Goal: Navigation & Orientation: Find specific page/section

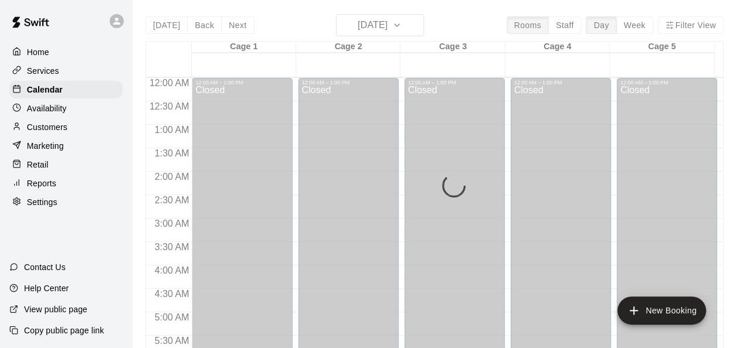
scroll to position [800, 0]
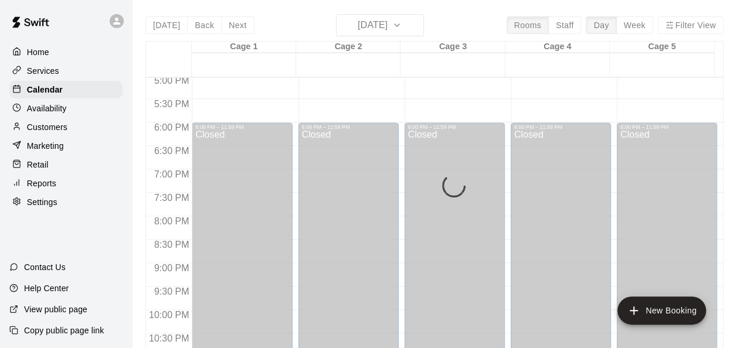
click at [55, 108] on p "Availability" at bounding box center [47, 109] width 40 height 12
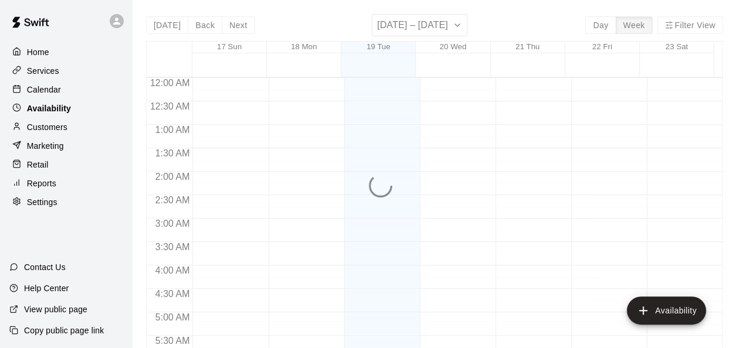
scroll to position [812, 0]
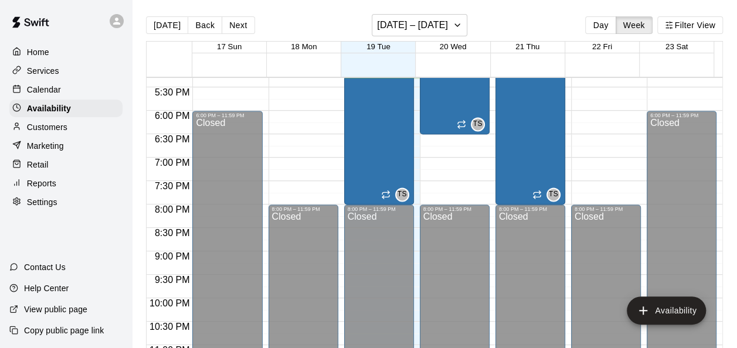
click at [48, 136] on div "Customers" at bounding box center [65, 127] width 113 height 18
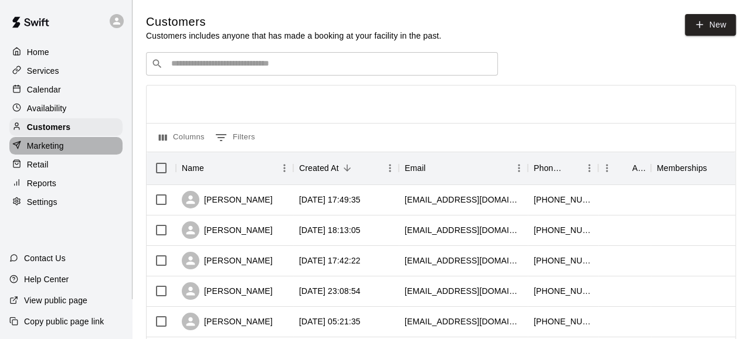
click at [46, 152] on p "Marketing" at bounding box center [45, 146] width 37 height 12
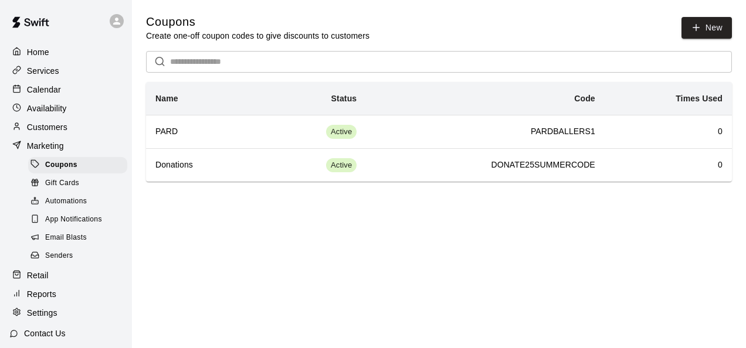
click at [51, 147] on p "Marketing" at bounding box center [45, 146] width 37 height 12
click at [40, 281] on p "Retail" at bounding box center [38, 276] width 22 height 12
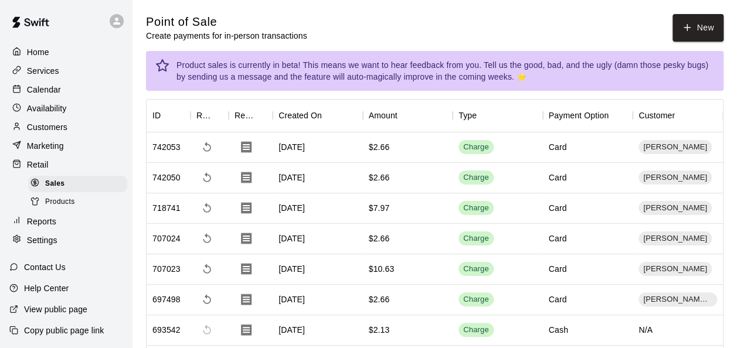
click at [38, 50] on p "Home" at bounding box center [38, 52] width 22 height 12
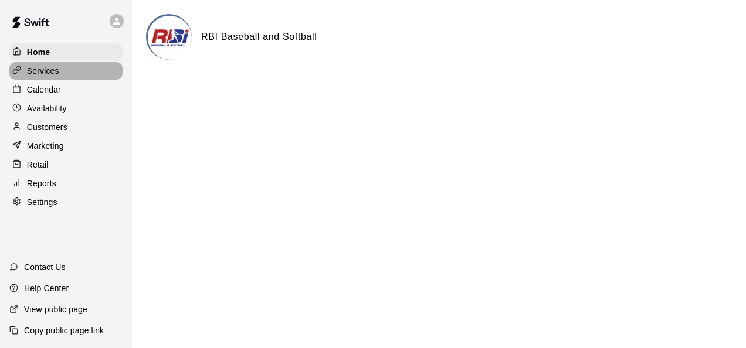
click at [42, 74] on p "Services" at bounding box center [43, 71] width 32 height 12
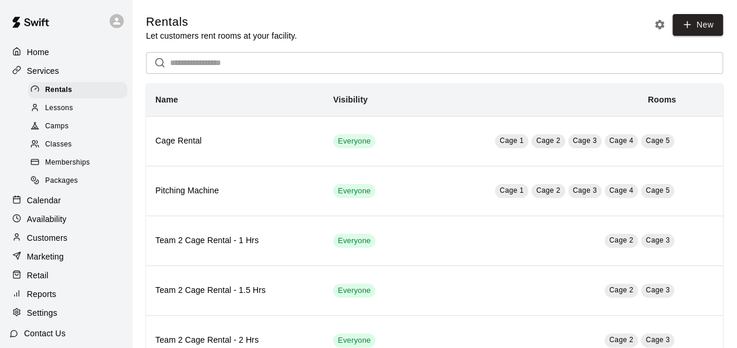
click at [48, 151] on span "Classes" at bounding box center [58, 145] width 26 height 12
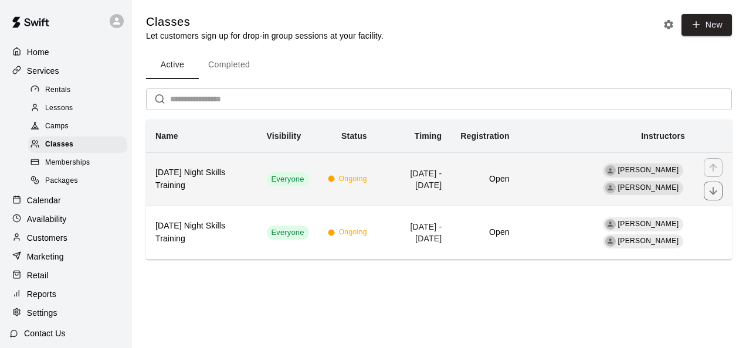
click at [202, 173] on h6 "[DATE] Night Skills Training" at bounding box center [201, 180] width 93 height 26
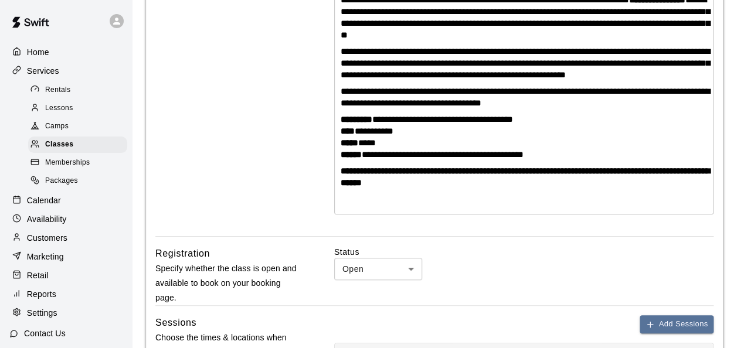
scroll to position [391, 0]
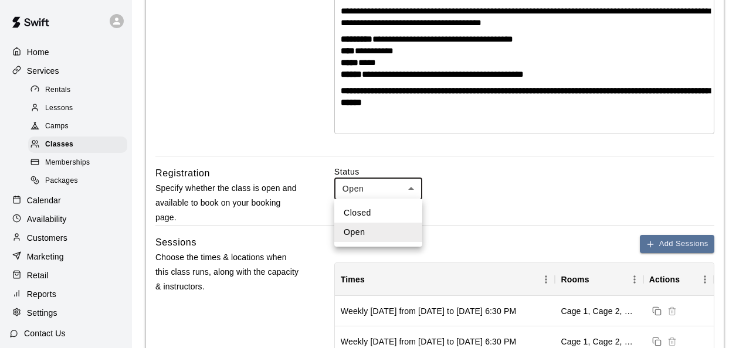
click at [375, 236] on li "Open" at bounding box center [378, 232] width 88 height 19
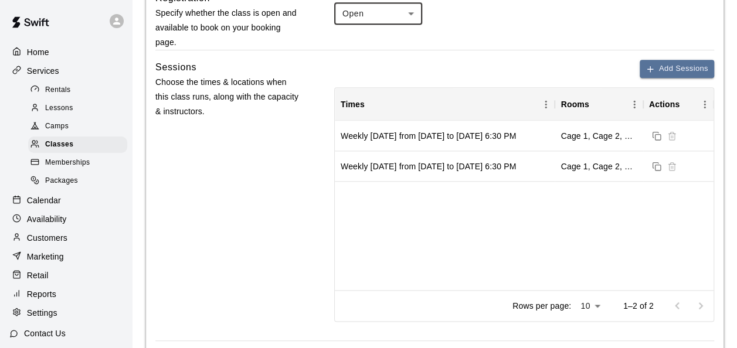
scroll to position [578, 0]
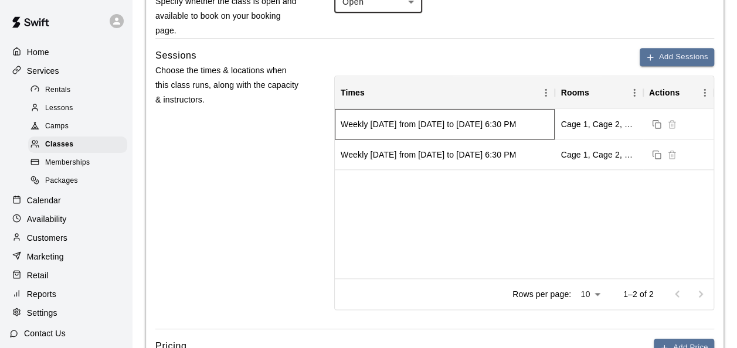
click at [494, 130] on div "Weekly [DATE] from [DATE] to [DATE] 6:30 PM" at bounding box center [445, 124] width 220 height 30
drag, startPoint x: 494, startPoint y: 130, endPoint x: 468, endPoint y: 190, distance: 65.9
click at [468, 190] on div "Weekly [DATE] from [DATE] to [DATE] 6:30 PM Cage 1, Cage 2, Cage 3, Cage 4, Cag…" at bounding box center [524, 193] width 379 height 169
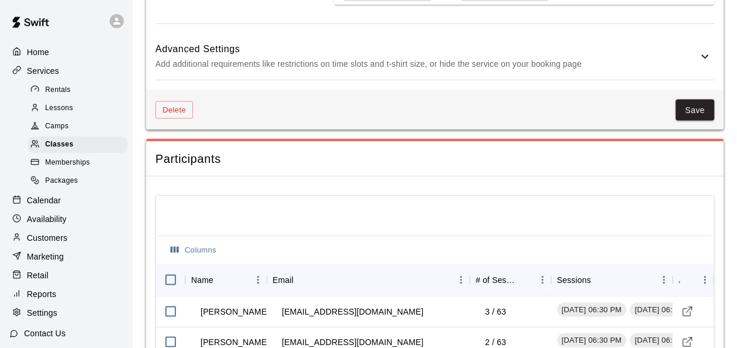
scroll to position [1021, 0]
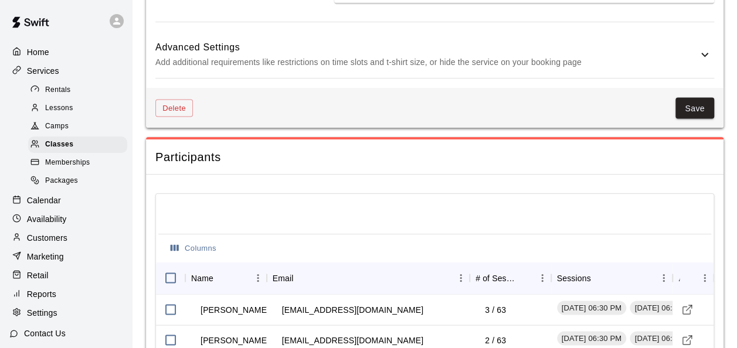
click at [704, 52] on icon at bounding box center [705, 54] width 14 height 14
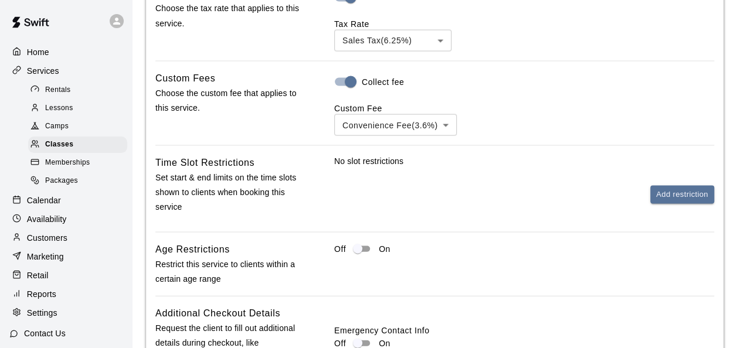
scroll to position [1127, 0]
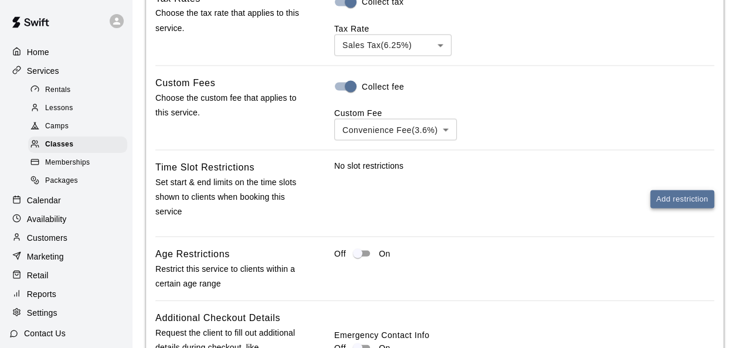
click at [688, 206] on button "Add restriction" at bounding box center [682, 200] width 64 height 18
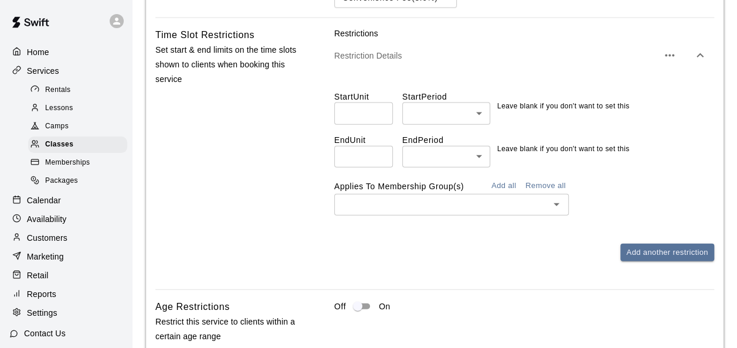
scroll to position [1257, 0]
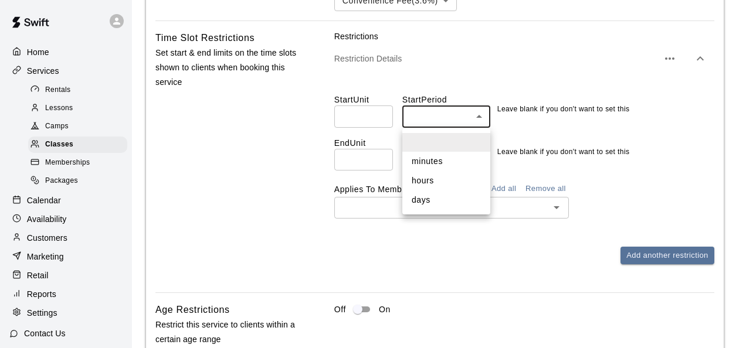
click at [520, 78] on div at bounding box center [373, 174] width 746 height 348
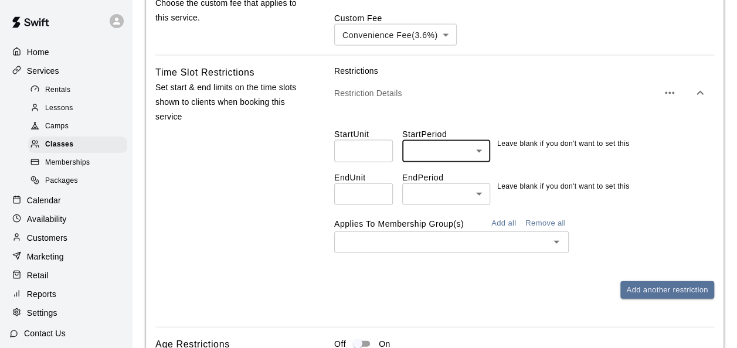
scroll to position [1219, 0]
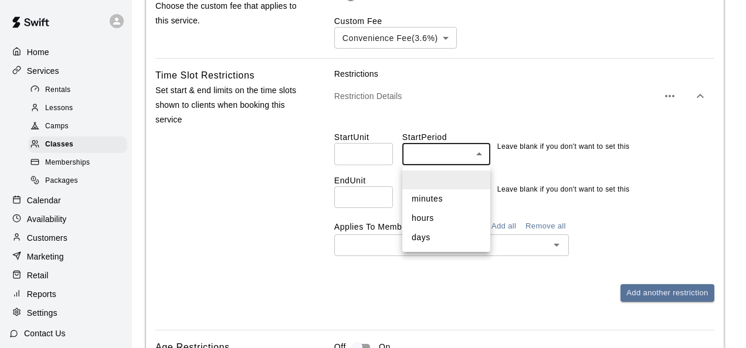
click at [525, 152] on div at bounding box center [373, 174] width 746 height 348
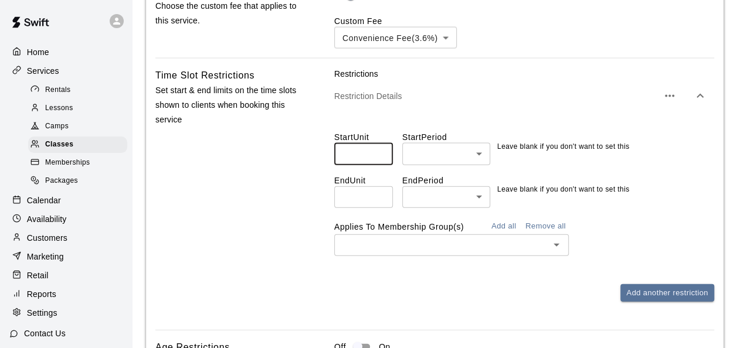
click at [371, 161] on input "number" at bounding box center [363, 154] width 59 height 22
type input "*"
click at [379, 152] on input "*" at bounding box center [363, 154] width 59 height 22
click at [342, 204] on input "number" at bounding box center [363, 197] width 59 height 22
type input "**"
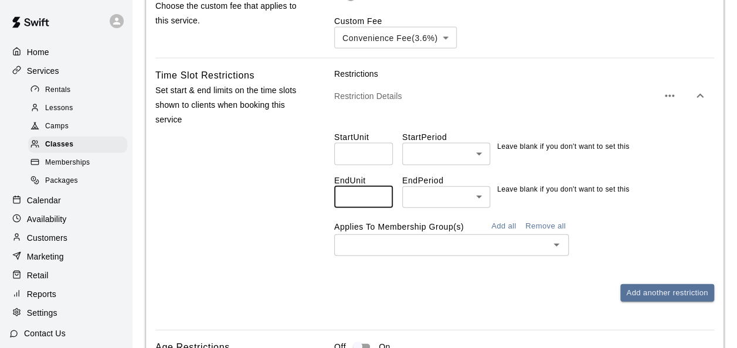
click at [429, 286] on div "Add another restriction" at bounding box center [524, 293] width 380 height 18
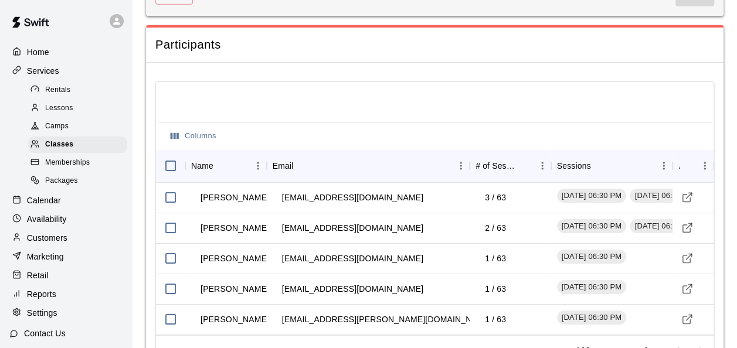
scroll to position [1921, 0]
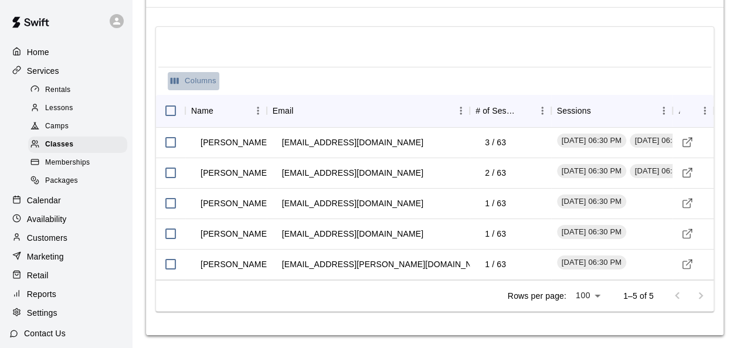
click at [186, 74] on button "Columns" at bounding box center [194, 81] width 52 height 18
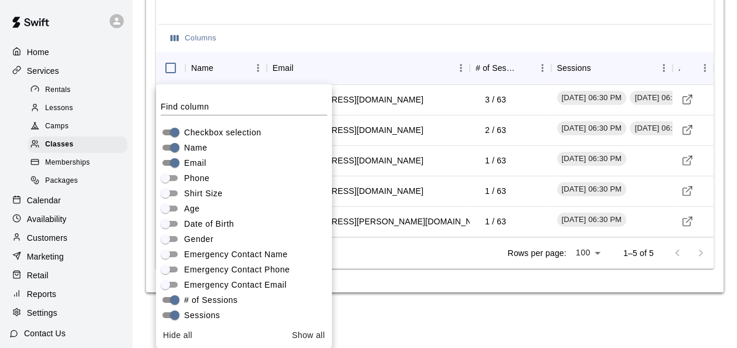
scroll to position [21, 0]
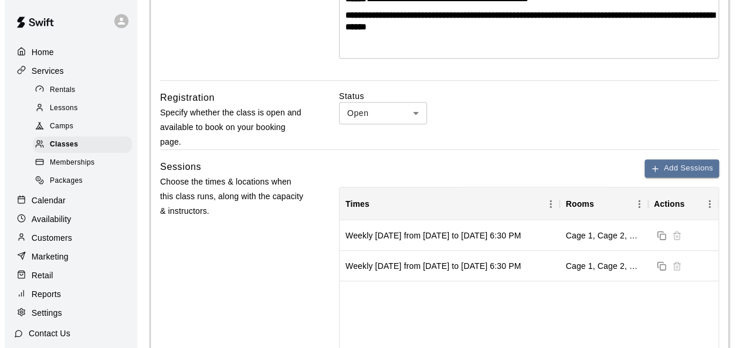
scroll to position [478, 0]
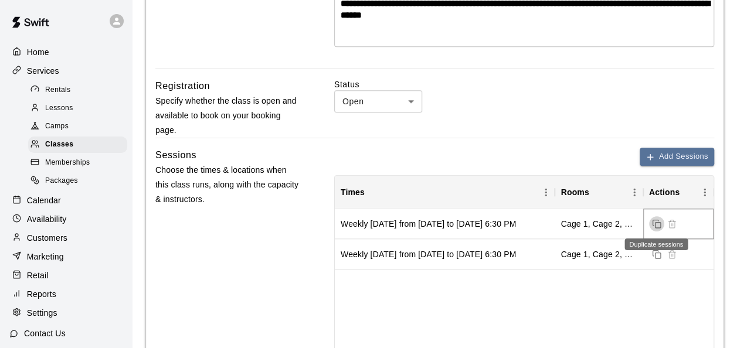
click at [658, 220] on icon "Duplicate sessions" at bounding box center [655, 222] width 5 height 5
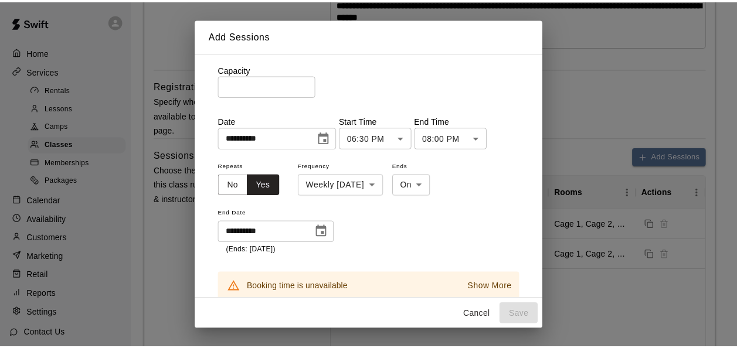
scroll to position [0, 0]
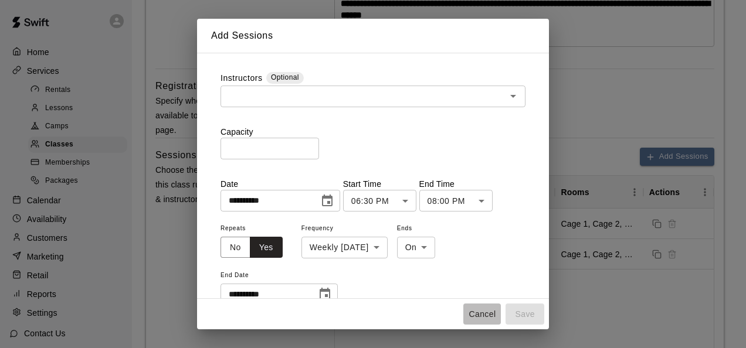
click at [483, 317] on button "Cancel" at bounding box center [482, 315] width 38 height 22
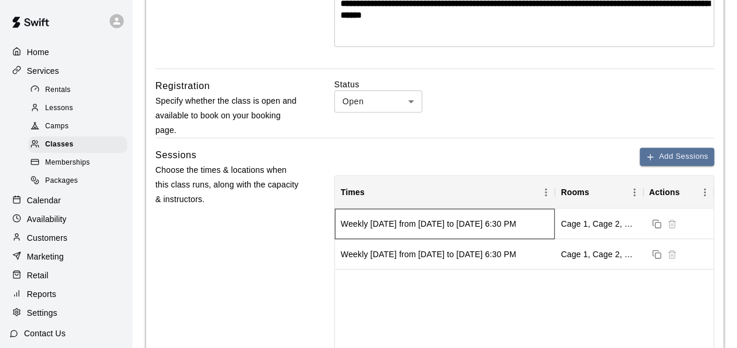
click at [425, 223] on div "Weekly [DATE] from [DATE] to [DATE] 6:30 PM" at bounding box center [428, 224] width 175 height 12
drag, startPoint x: 425, startPoint y: 223, endPoint x: 286, endPoint y: 231, distance: 139.8
click at [286, 231] on div "Sessions Choose the times & locations when this class runs, along with the capa…" at bounding box center [227, 288] width 145 height 281
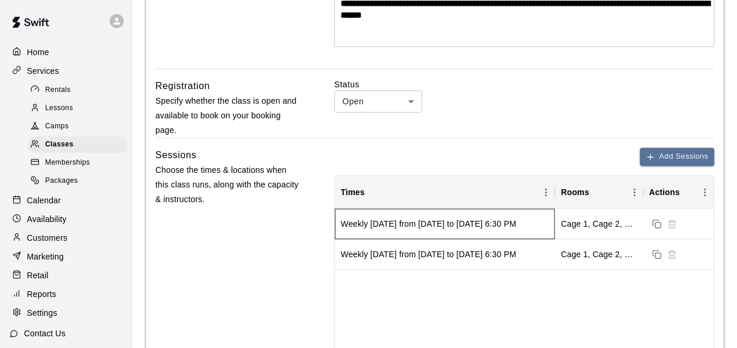
click at [553, 230] on div "Weekly [DATE] from [DATE] to [DATE] 6:30 PM" at bounding box center [445, 224] width 220 height 30
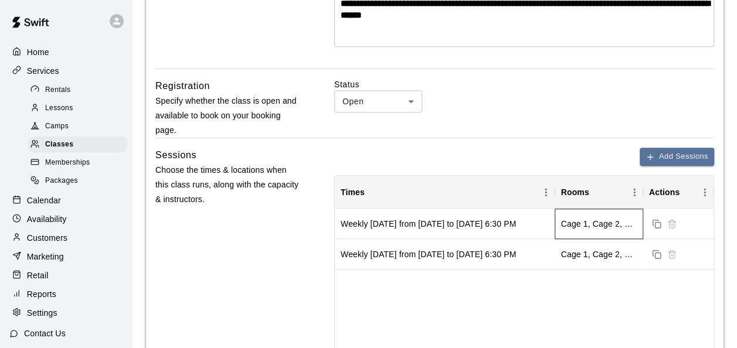
drag, startPoint x: 553, startPoint y: 230, endPoint x: 599, endPoint y: 229, distance: 45.8
click at [599, 229] on div "Cage 1, Cage 2, Cage 3, Cage 4, Cage 5" at bounding box center [599, 224] width 88 height 30
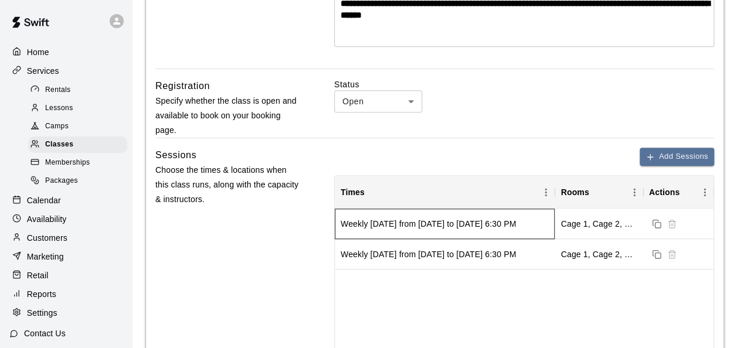
click at [455, 231] on div "Weekly [DATE] from [DATE] to [DATE] 6:30 PM" at bounding box center [445, 224] width 220 height 30
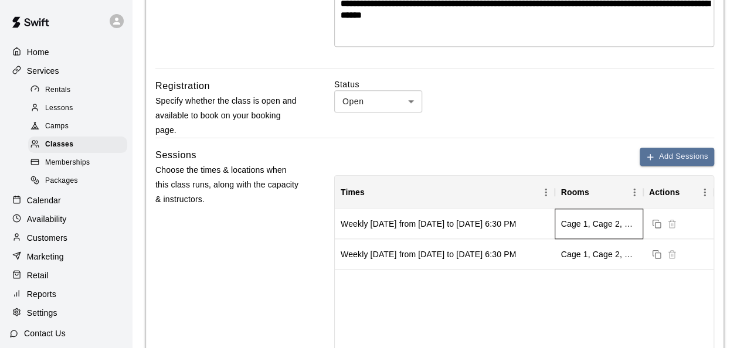
click at [574, 225] on div "Cage 1, Cage 2, Cage 3, Cage 4, Cage 5" at bounding box center [599, 224] width 76 height 12
click at [63, 187] on span "Packages" at bounding box center [61, 181] width 33 height 12
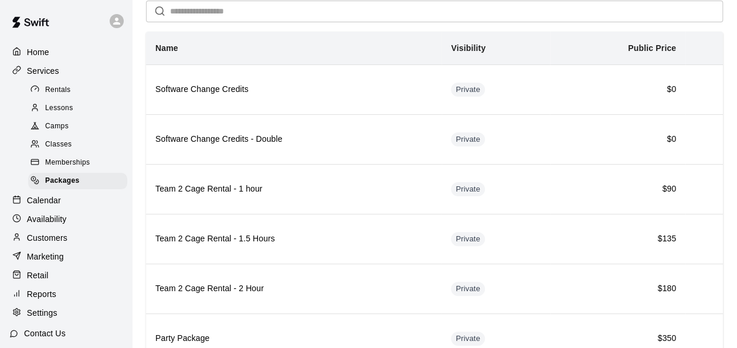
scroll to position [49, 0]
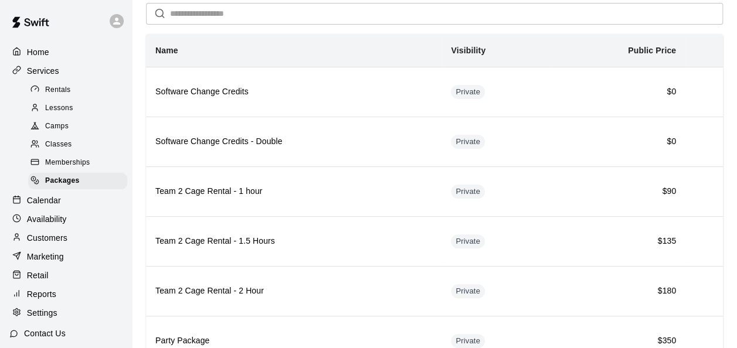
click at [59, 151] on span "Classes" at bounding box center [58, 145] width 26 height 12
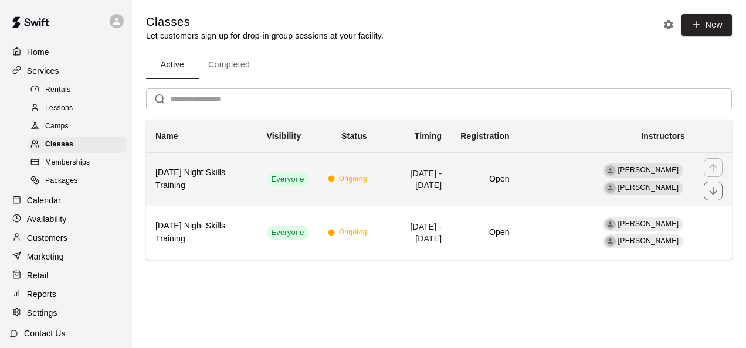
click at [198, 182] on h6 "[DATE] Night Skills Training" at bounding box center [201, 180] width 93 height 26
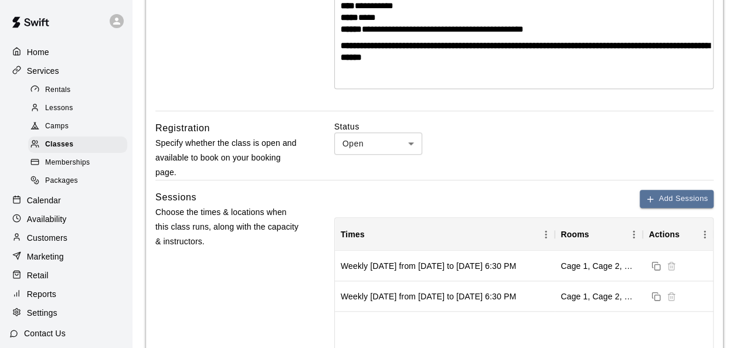
scroll to position [438, 0]
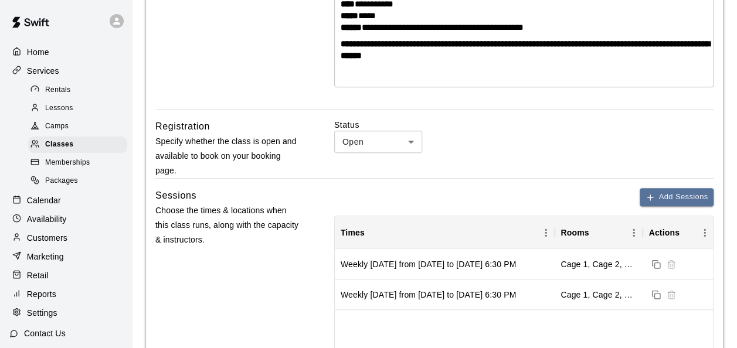
click at [414, 143] on body "**********" at bounding box center [368, 330] width 737 height 1537
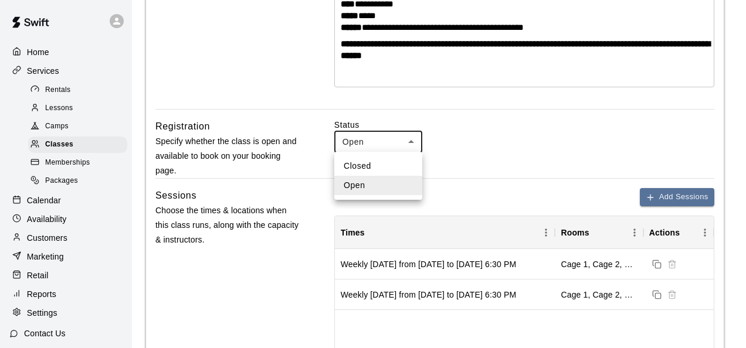
click at [414, 143] on div at bounding box center [373, 174] width 746 height 348
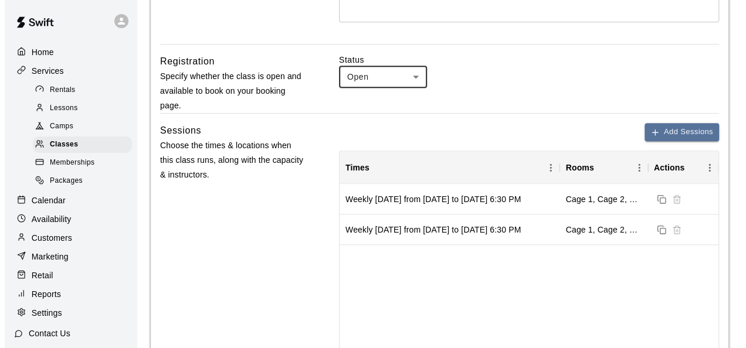
scroll to position [505, 0]
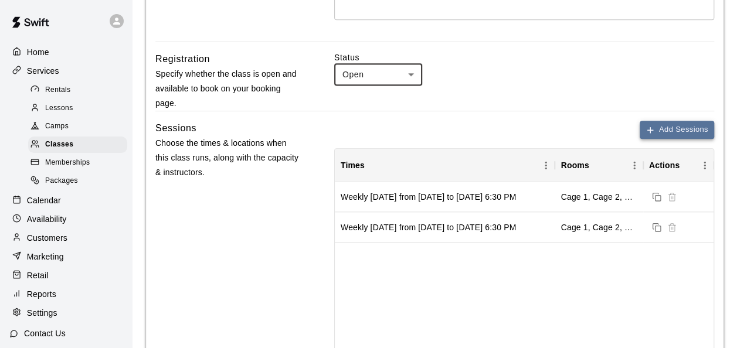
click at [683, 129] on button "Add Sessions" at bounding box center [677, 130] width 74 height 18
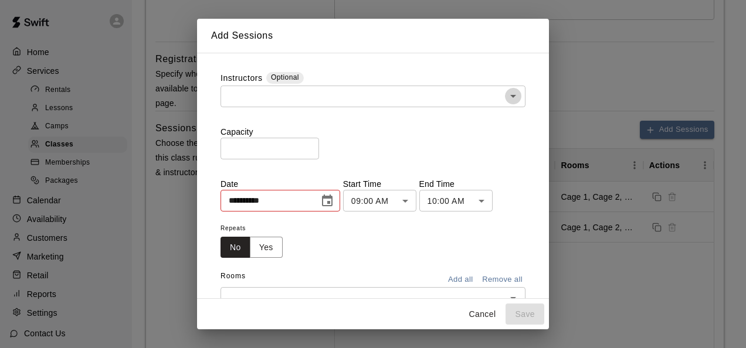
click at [507, 97] on icon "Open" at bounding box center [513, 96] width 14 height 14
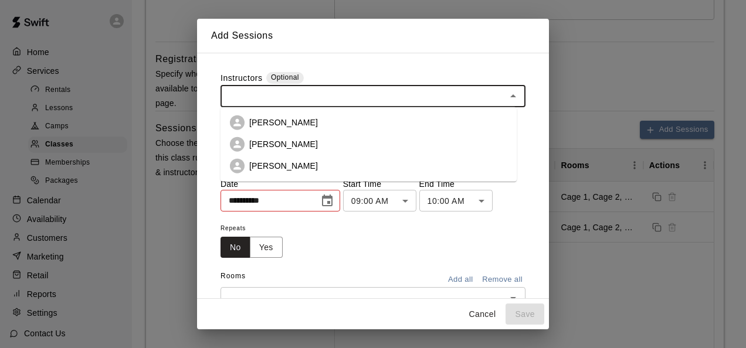
click at [332, 169] on li "[PERSON_NAME]" at bounding box center [368, 166] width 296 height 22
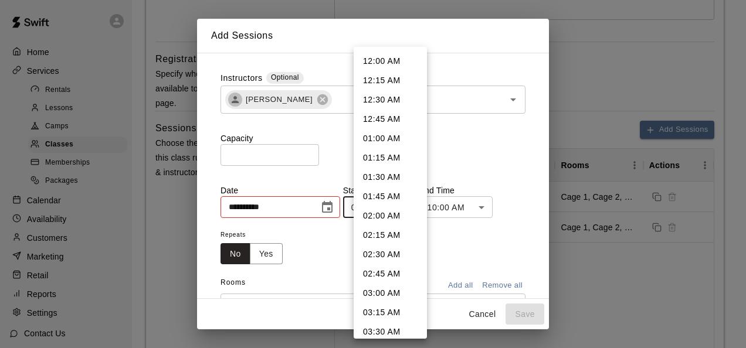
click at [414, 209] on body "**********" at bounding box center [373, 263] width 746 height 1537
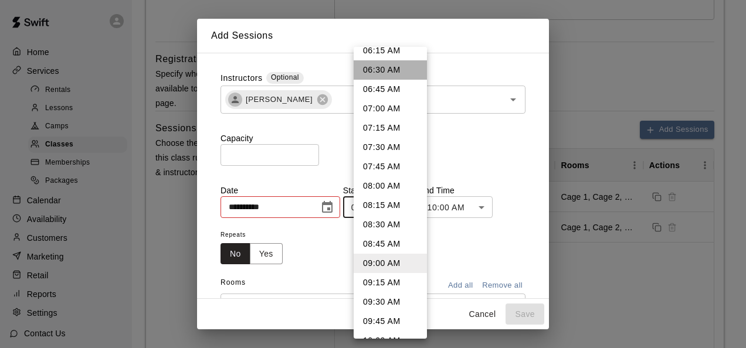
click at [399, 72] on li "06:30 AM" at bounding box center [390, 69] width 73 height 19
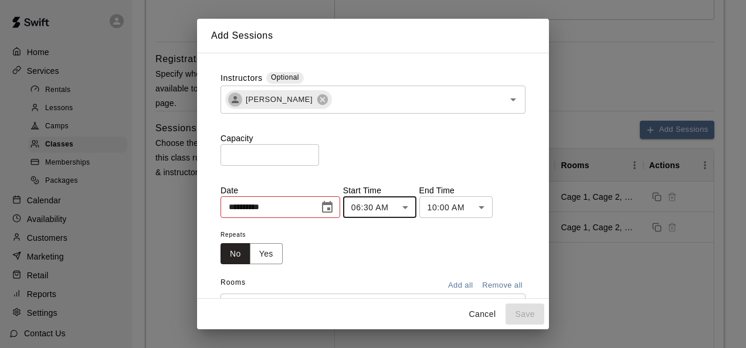
click at [492, 209] on body "**********" at bounding box center [373, 263] width 746 height 1537
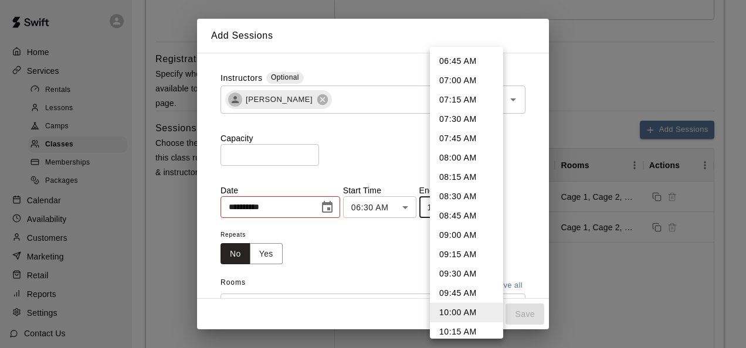
click at [417, 210] on div at bounding box center [373, 174] width 746 height 348
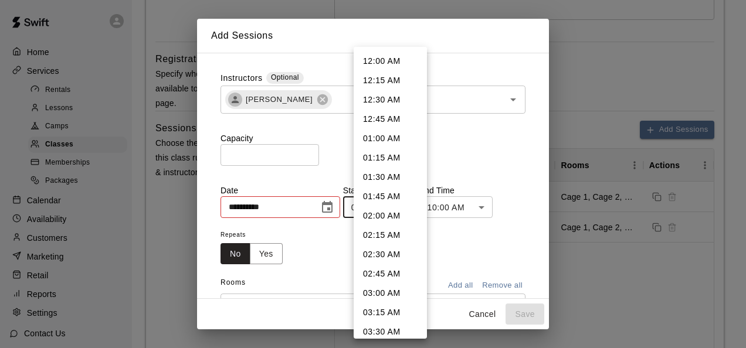
click at [416, 206] on body "**********" at bounding box center [373, 263] width 746 height 1537
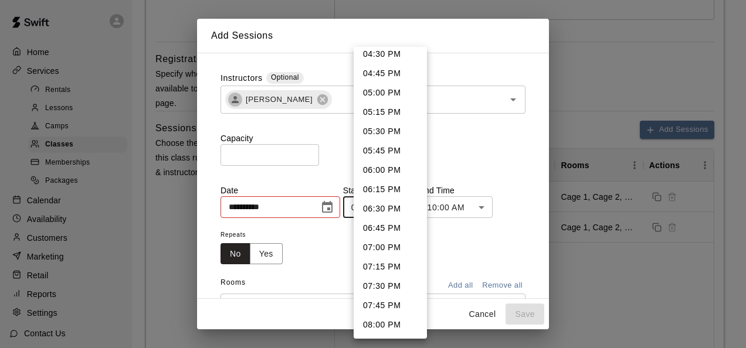
scroll to position [1287, 0]
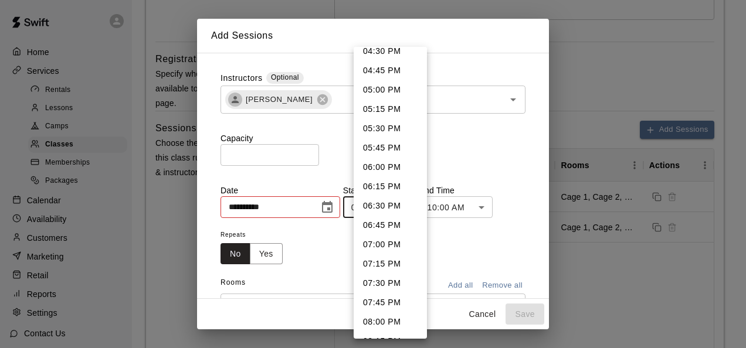
click at [393, 208] on li "06:30 PM" at bounding box center [390, 205] width 73 height 19
type input "********"
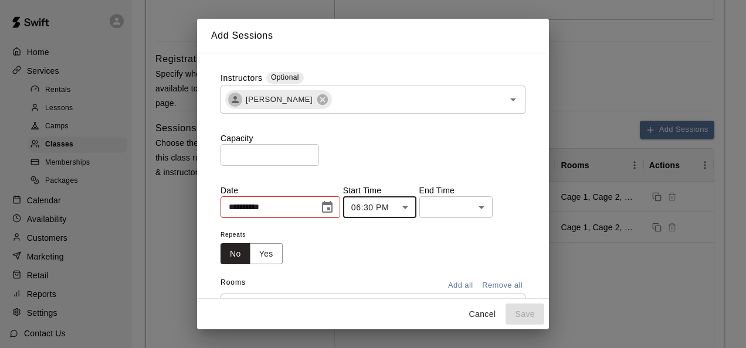
click at [493, 211] on body "**********" at bounding box center [373, 263] width 746 height 1537
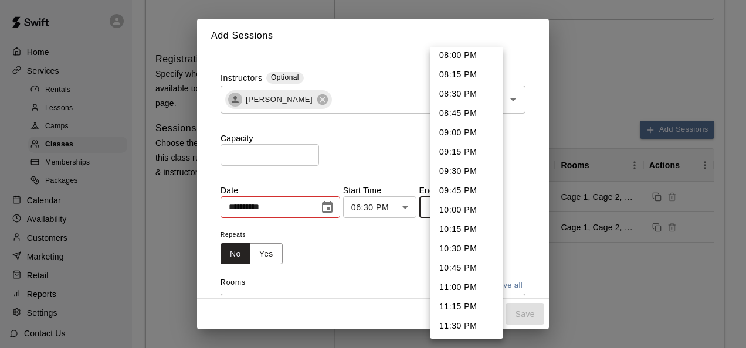
scroll to position [91, 0]
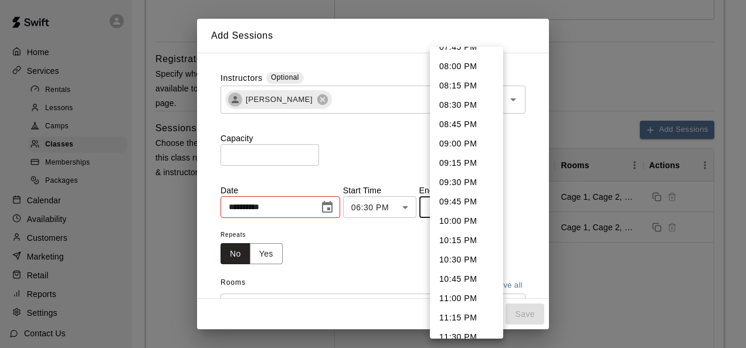
click at [473, 75] on li "08:00 PM" at bounding box center [466, 66] width 73 height 19
type input "********"
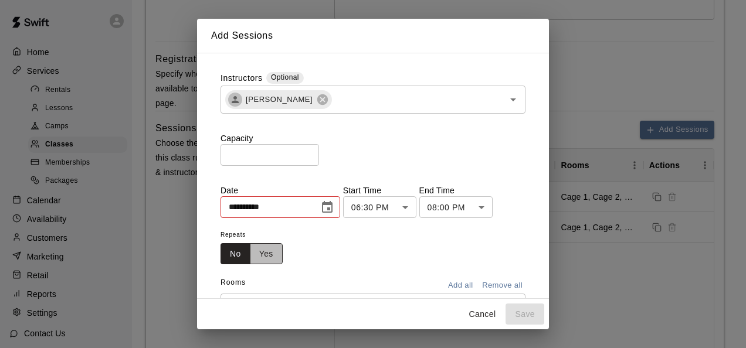
click at [272, 254] on button "Yes" at bounding box center [266, 254] width 33 height 22
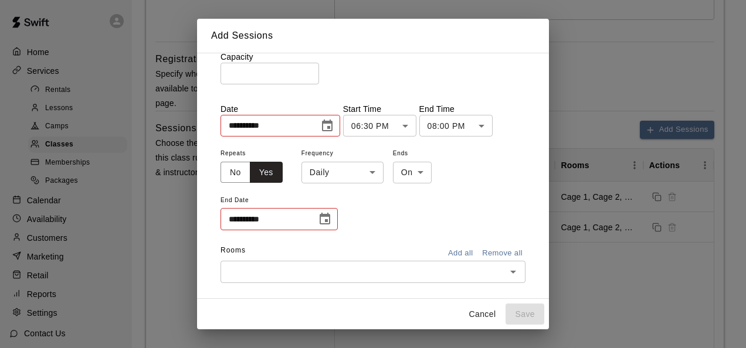
scroll to position [83, 0]
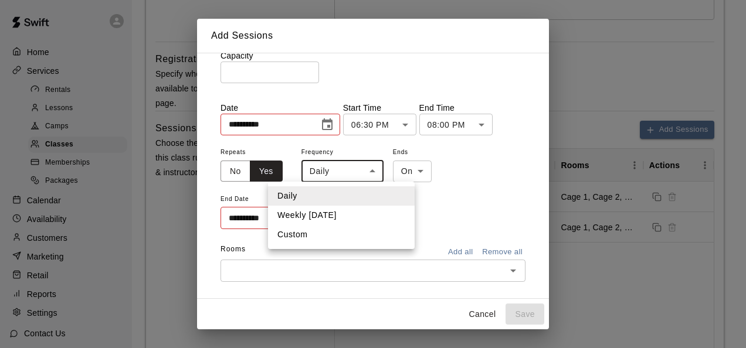
click at [374, 170] on body "**********" at bounding box center [373, 263] width 746 height 1537
click at [340, 127] on div at bounding box center [373, 174] width 746 height 348
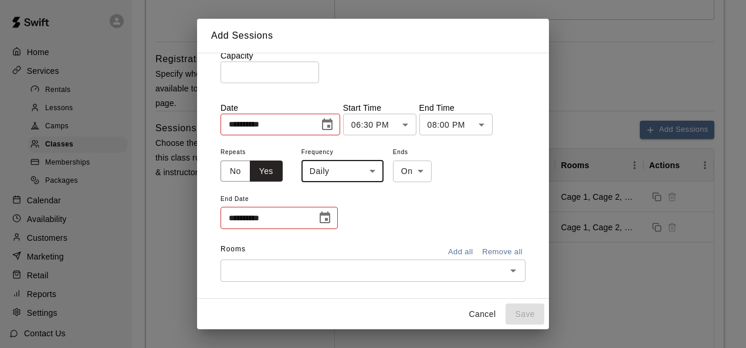
click at [332, 127] on icon "Choose date, selected date is Aug 17, 2025" at bounding box center [327, 124] width 11 height 12
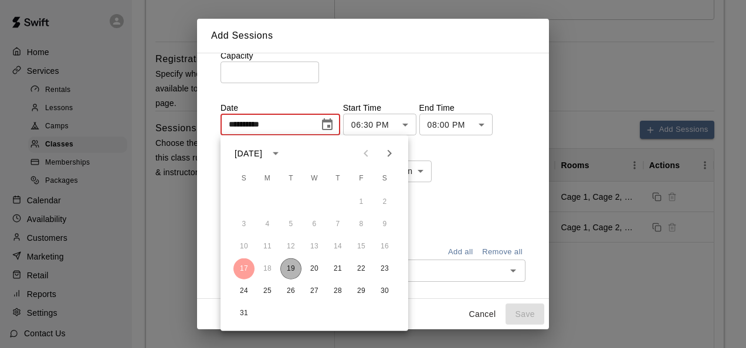
click at [288, 264] on button "19" at bounding box center [290, 269] width 21 height 21
type input "**********"
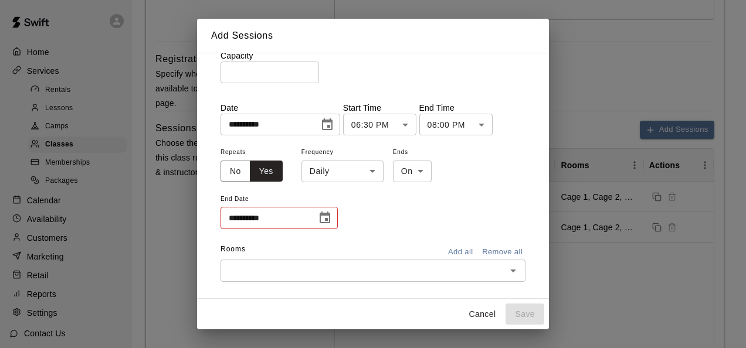
click at [373, 172] on body "**********" at bounding box center [373, 263] width 746 height 1537
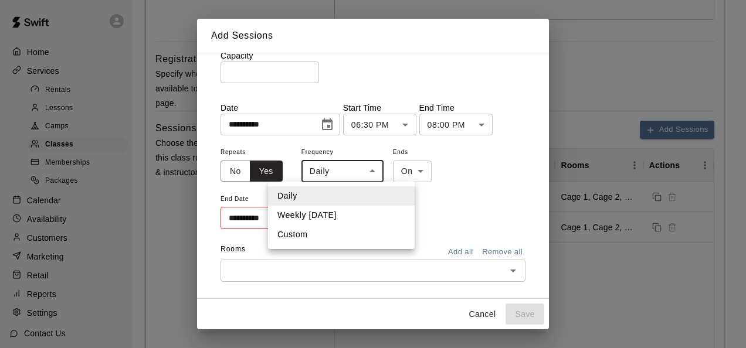
click at [334, 219] on li "Weekly [DATE]" at bounding box center [341, 215] width 147 height 19
type input "******"
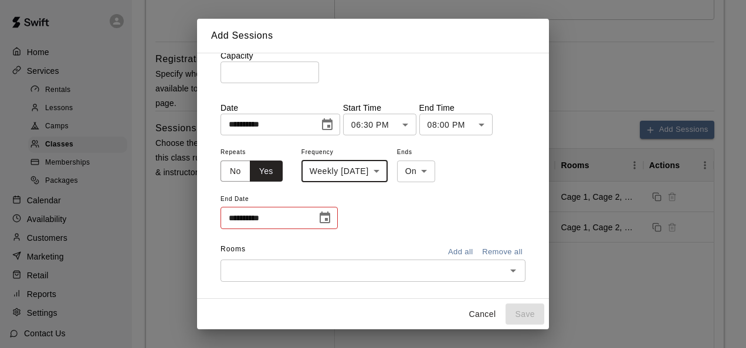
click at [445, 176] on body "**********" at bounding box center [373, 263] width 746 height 1537
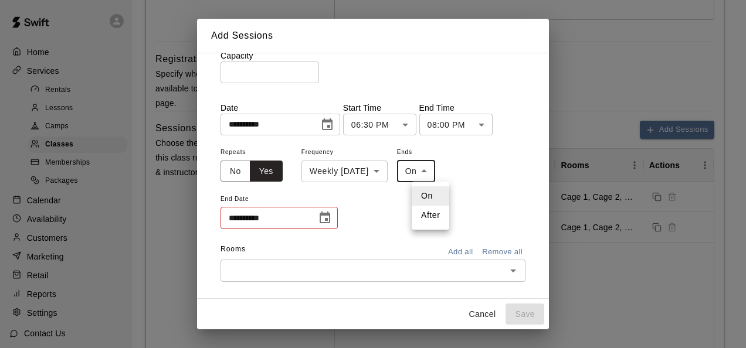
click at [474, 186] on div at bounding box center [373, 174] width 746 height 348
click at [324, 217] on icon "Choose date" at bounding box center [325, 218] width 14 height 14
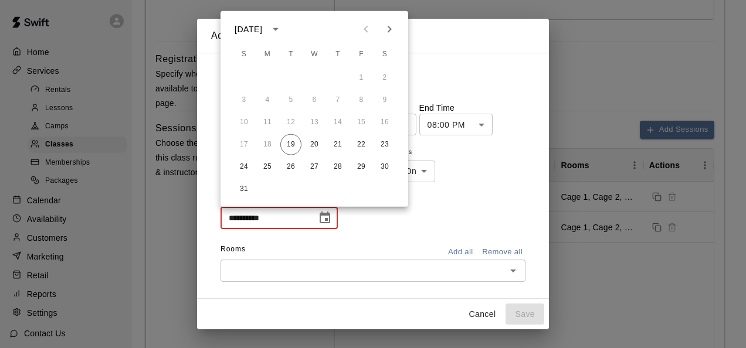
click at [388, 27] on icon "Next month" at bounding box center [390, 29] width 4 height 7
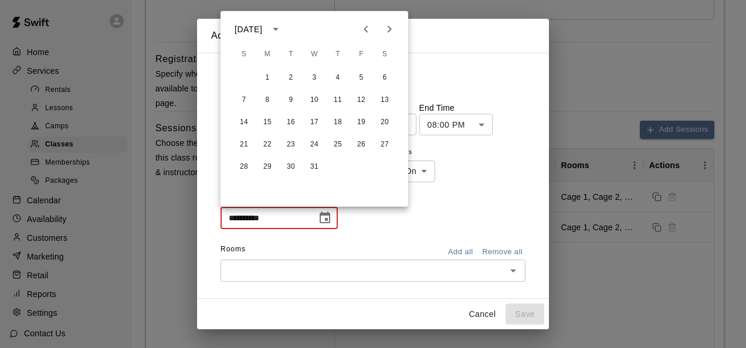
click at [388, 27] on icon "Next month" at bounding box center [390, 29] width 4 height 7
click at [293, 142] on button "24" at bounding box center [290, 144] width 21 height 21
type input "**********"
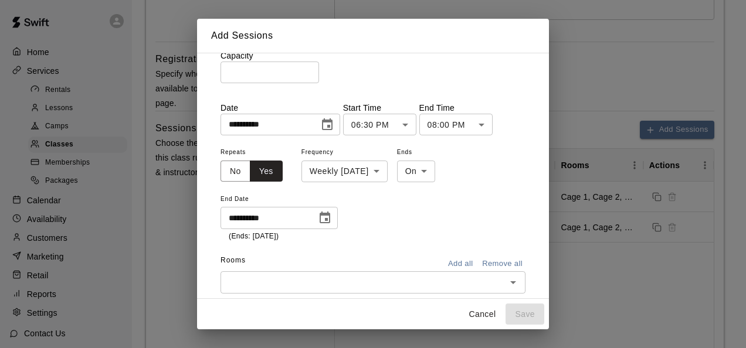
click at [395, 288] on input "text" at bounding box center [363, 282] width 279 height 15
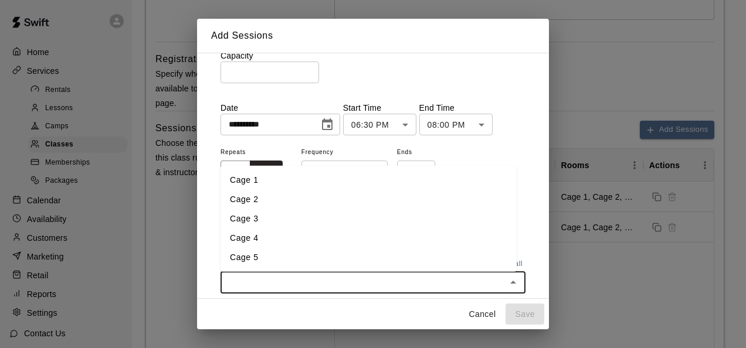
click at [264, 199] on li "Cage 2" at bounding box center [368, 198] width 296 height 19
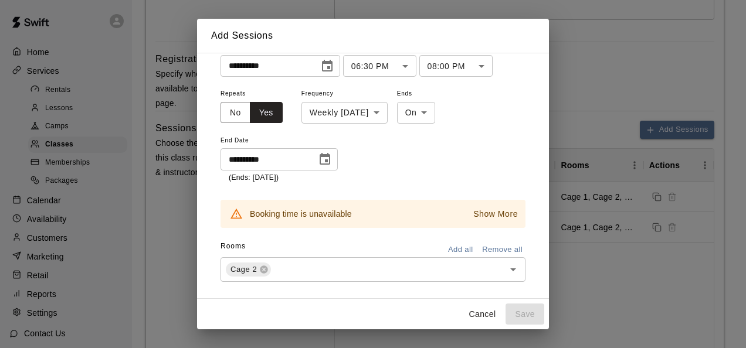
scroll to position [158, 0]
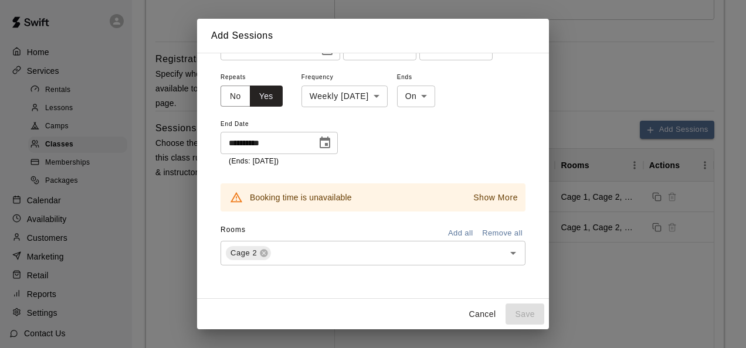
click at [454, 230] on button "Add all" at bounding box center [461, 234] width 38 height 18
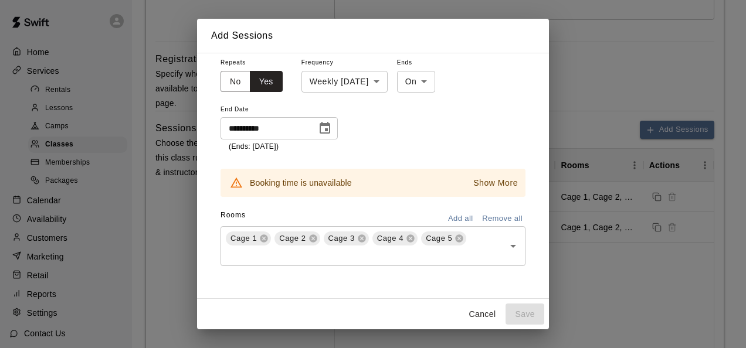
drag, startPoint x: 544, startPoint y: 249, endPoint x: 305, endPoint y: 218, distance: 241.2
click at [305, 218] on div "Rooms Add all Remove all" at bounding box center [372, 216] width 305 height 20
click at [477, 185] on p "Show More" at bounding box center [495, 183] width 45 height 12
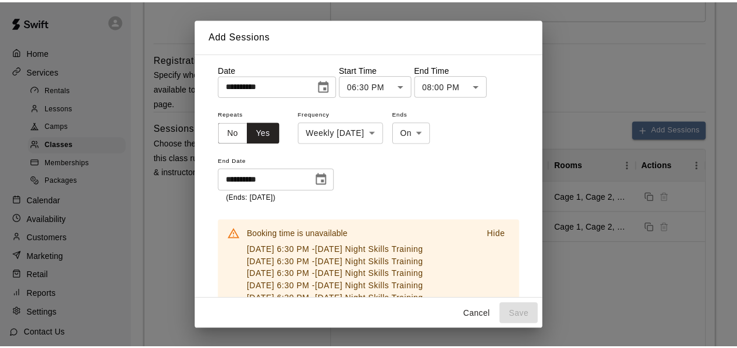
scroll to position [0, 0]
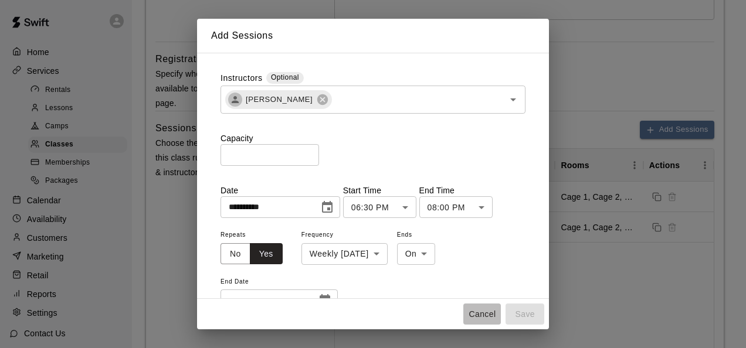
click at [482, 308] on button "Cancel" at bounding box center [482, 315] width 38 height 22
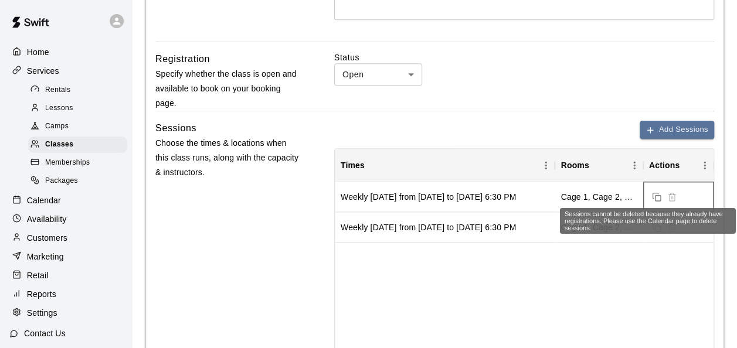
click at [671, 194] on span "Sessions cannot be deleted because they already have registrations. Please use …" at bounding box center [671, 195] width 15 height 9
click at [671, 197] on span "Sessions cannot be deleted because they already have registrations. Please use …" at bounding box center [671, 195] width 15 height 9
click at [674, 195] on span "Sessions cannot be deleted because they already have registrations. Please use …" at bounding box center [671, 195] width 15 height 9
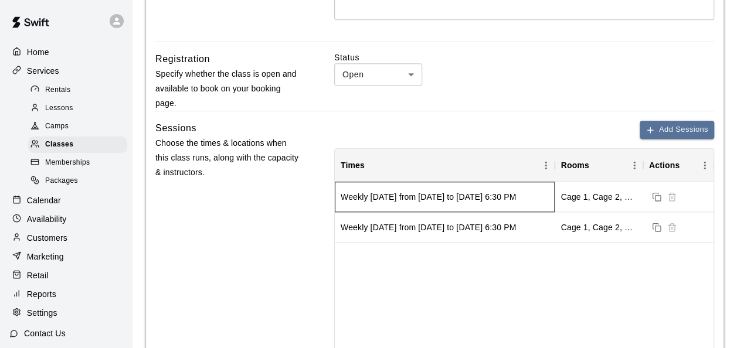
click at [516, 199] on div "Weekly [DATE] from [DATE] to [DATE] 6:30 PM" at bounding box center [428, 197] width 175 height 12
drag, startPoint x: 655, startPoint y: 193, endPoint x: 389, endPoint y: 201, distance: 265.7
click at [389, 201] on div "Weekly [DATE] from [DATE] to [DATE] 6:30 PM" at bounding box center [428, 197] width 175 height 12
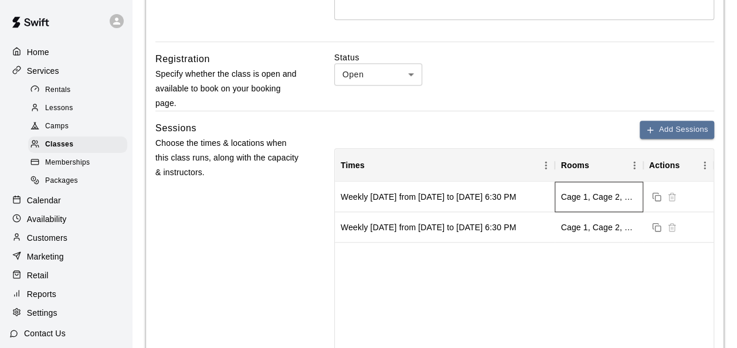
click at [624, 193] on div "Cage 1, Cage 2, Cage 3, Cage 4, Cage 5" at bounding box center [599, 197] width 76 height 12
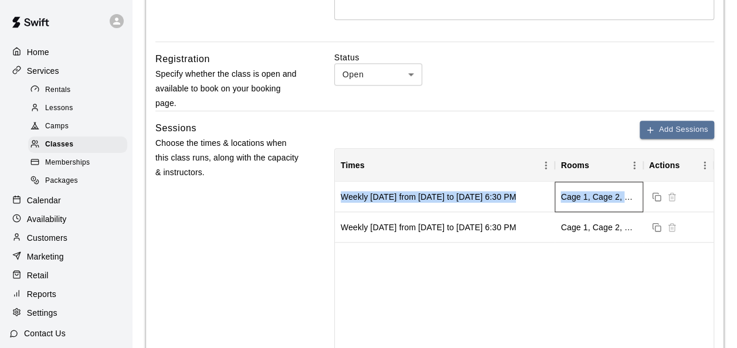
drag, startPoint x: 624, startPoint y: 193, endPoint x: 471, endPoint y: 202, distance: 152.7
click at [471, 202] on div "Weekly [DATE] from [DATE] to [DATE] 6:30 PM Cage 1, Cage 2, Cage 3, Cage 4, Cag…" at bounding box center [524, 197] width 379 height 30
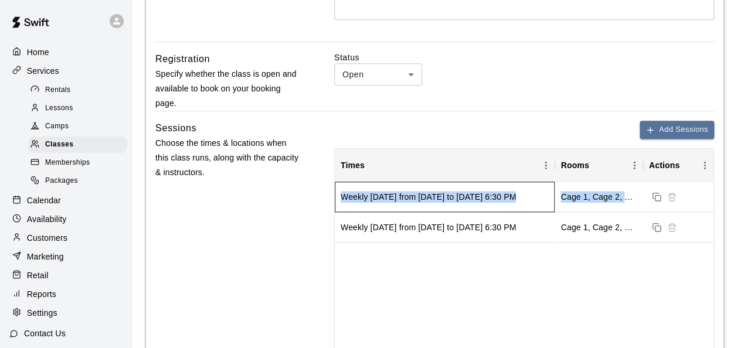
click at [471, 202] on div "Weekly [DATE] from [DATE] to [DATE] 6:30 PM" at bounding box center [445, 197] width 220 height 30
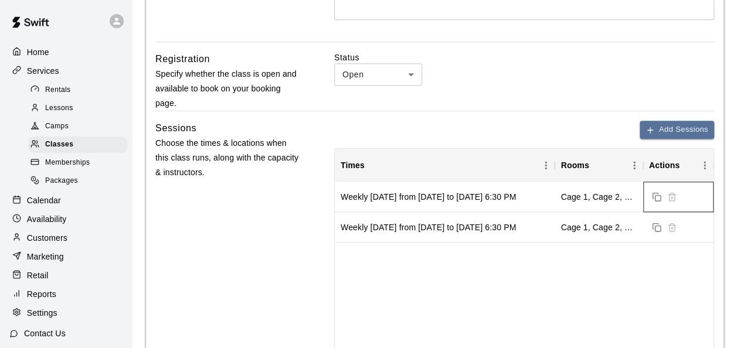
click at [670, 193] on span "Sessions cannot be deleted because they already have registrations. Please use …" at bounding box center [671, 195] width 15 height 9
click at [556, 195] on div "Cage 1, Cage 2, Cage 3, Cage 4, Cage 5" at bounding box center [599, 197] width 88 height 30
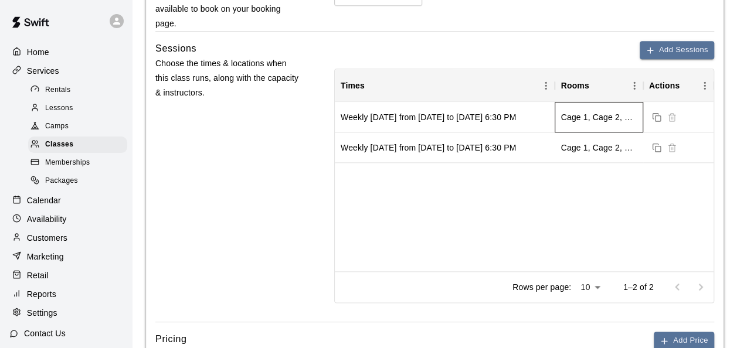
scroll to position [583, 0]
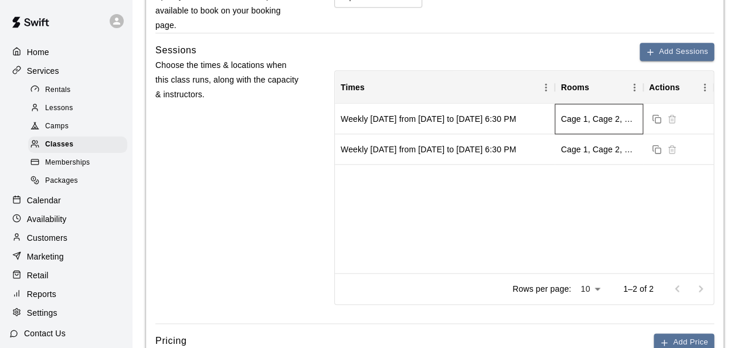
click at [571, 123] on div "Cage 1, Cage 2, Cage 3, Cage 4, Cage 5" at bounding box center [599, 119] width 88 height 30
click at [505, 212] on div "Weekly [DATE] from [DATE] to [DATE] 6:30 PM Cage 1, Cage 2, Cage 3, Cage 4, Cag…" at bounding box center [524, 188] width 379 height 169
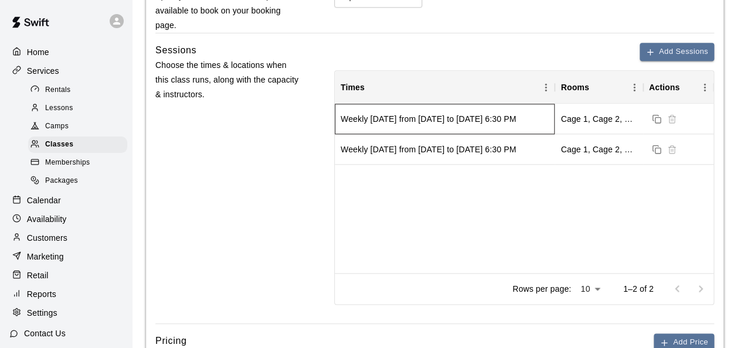
click at [516, 123] on div "Weekly [DATE] from [DATE] to [DATE] 6:30 PM" at bounding box center [428, 119] width 175 height 12
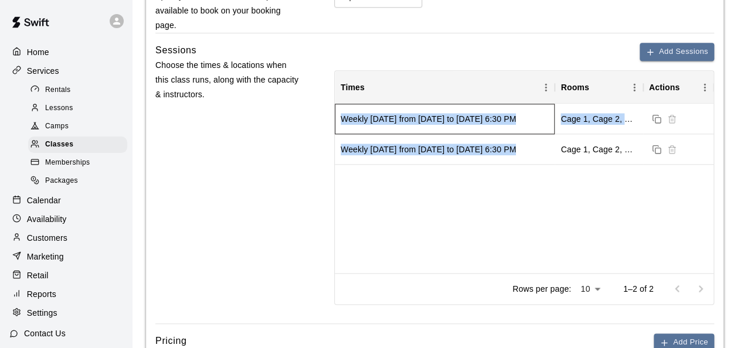
drag, startPoint x: 529, startPoint y: 123, endPoint x: 734, endPoint y: 124, distance: 204.6
click at [734, 124] on main "**********" at bounding box center [435, 185] width 606 height 1537
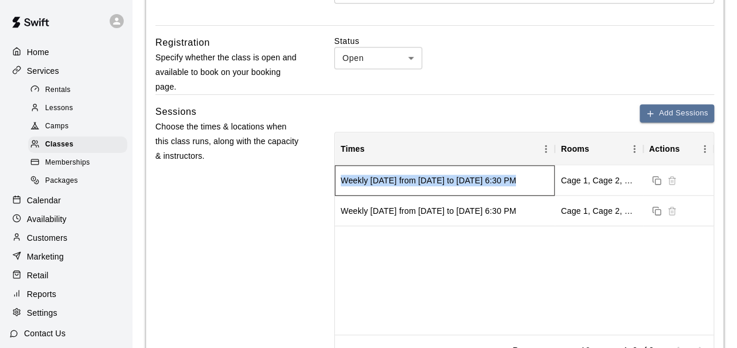
scroll to position [518, 0]
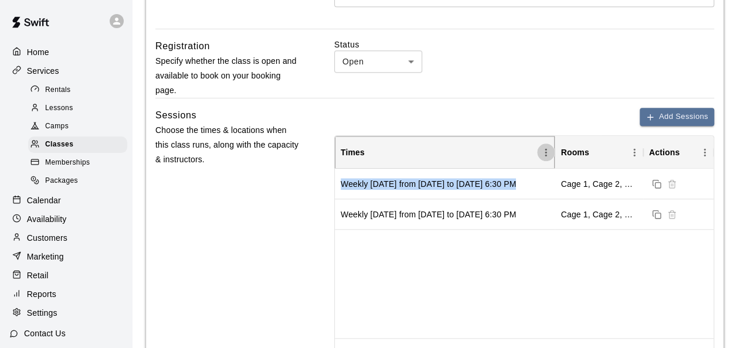
click at [546, 154] on icon "Menu" at bounding box center [546, 153] width 12 height 12
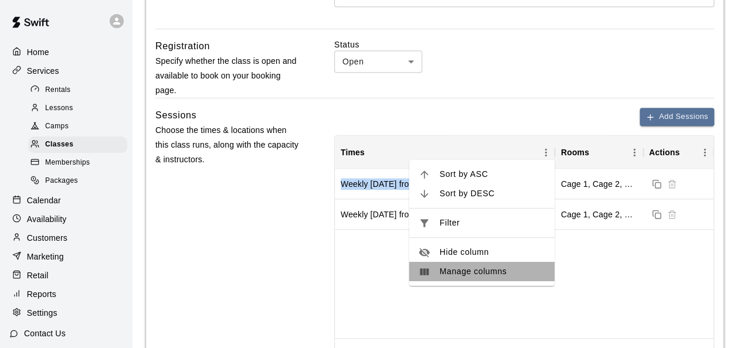
click at [491, 264] on li "Manage columns" at bounding box center [481, 271] width 145 height 19
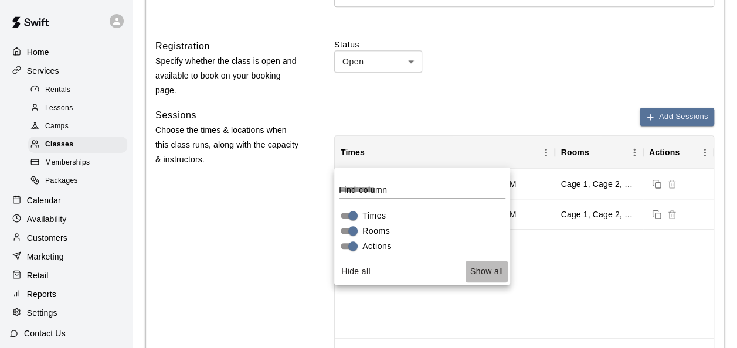
click at [481, 272] on button "Show all" at bounding box center [487, 272] width 42 height 22
click at [383, 242] on span "Actions" at bounding box center [376, 246] width 29 height 12
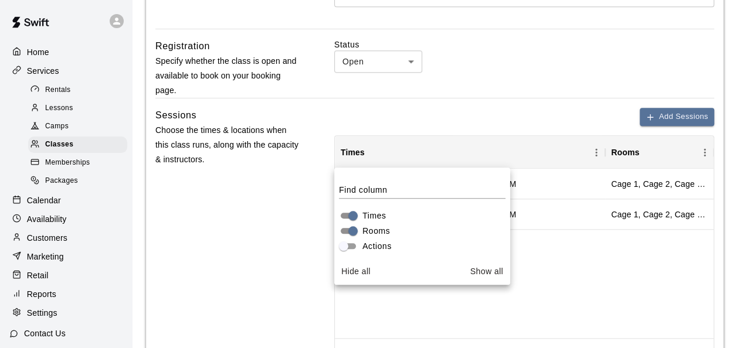
click at [383, 242] on span "Actions" at bounding box center [376, 246] width 29 height 12
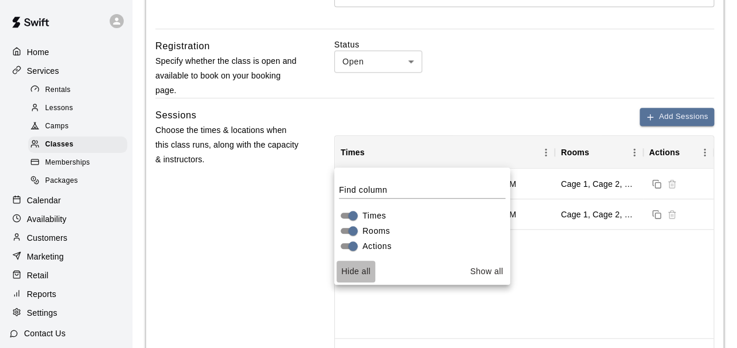
click at [354, 274] on button "Hide all" at bounding box center [356, 272] width 39 height 22
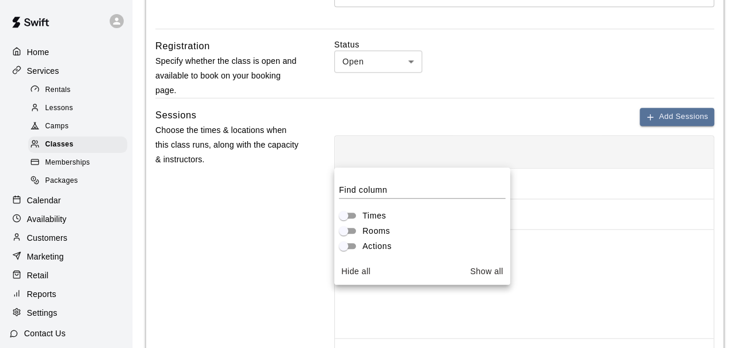
click at [354, 274] on button "Hide all" at bounding box center [356, 272] width 39 height 22
click at [482, 271] on button "Show all" at bounding box center [487, 272] width 42 height 22
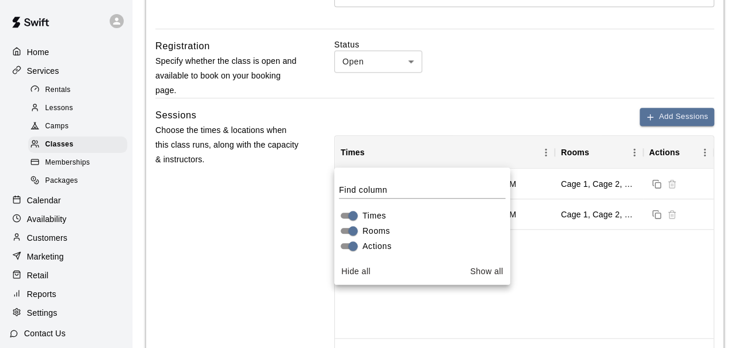
click at [563, 284] on div "Weekly [DATE] from [DATE] to [DATE] 6:30 PM Cage 1, Cage 2, Cage 3, Cage 4, Cag…" at bounding box center [524, 253] width 379 height 169
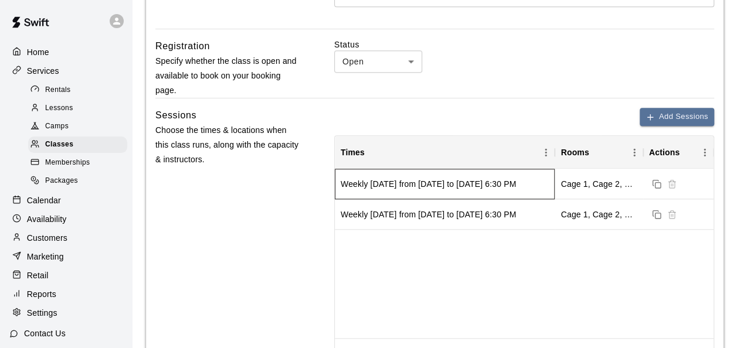
click at [373, 176] on div "Weekly [DATE] from [DATE] to [DATE] 6:30 PM" at bounding box center [445, 184] width 220 height 30
click at [62, 113] on span "Lessons" at bounding box center [59, 109] width 28 height 12
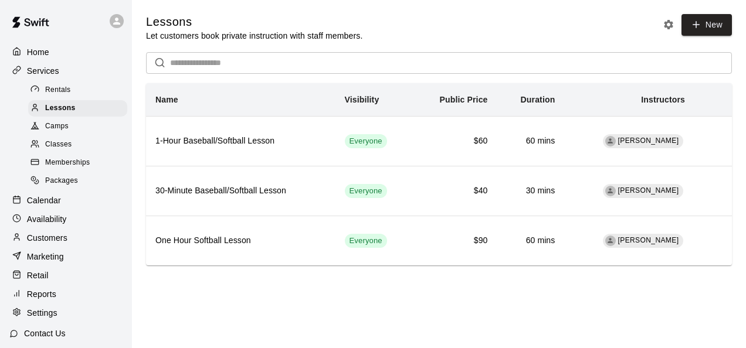
click at [57, 150] on span "Classes" at bounding box center [58, 145] width 26 height 12
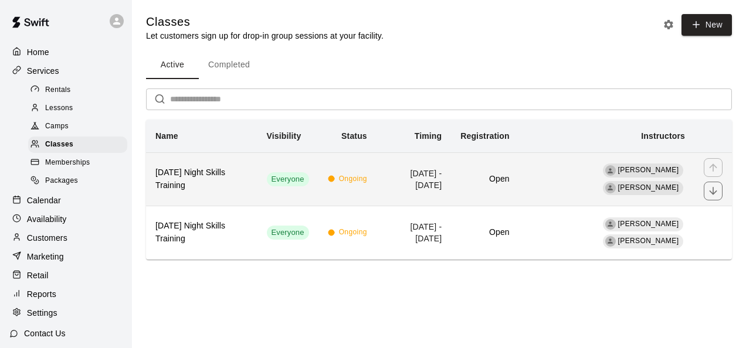
click at [220, 174] on h6 "[DATE] Night Skills Training" at bounding box center [201, 180] width 93 height 26
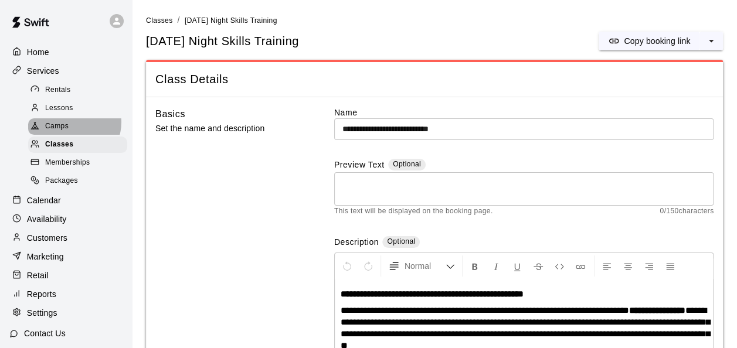
click at [73, 125] on div "Camps" at bounding box center [77, 126] width 99 height 16
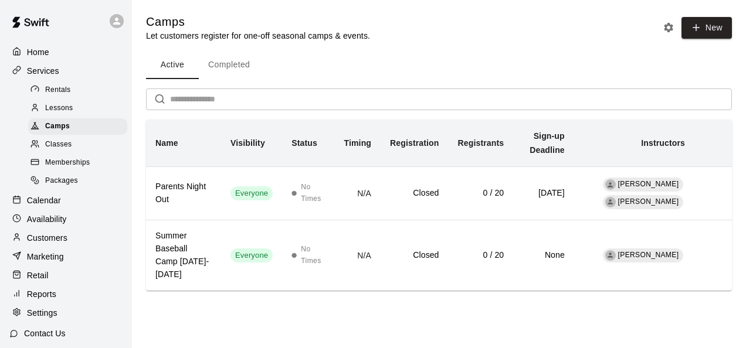
click at [61, 150] on span "Classes" at bounding box center [58, 145] width 26 height 12
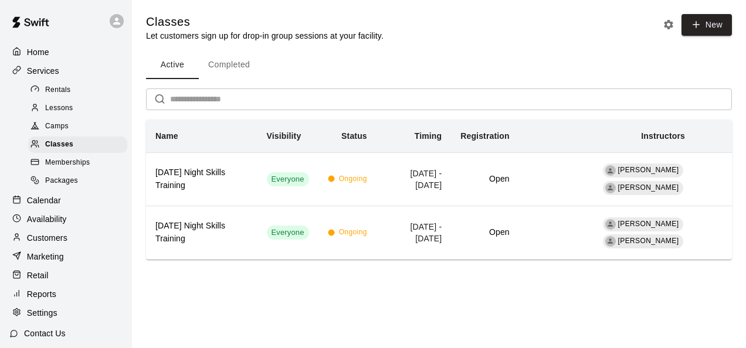
click at [188, 137] on th "Name" at bounding box center [201, 136] width 111 height 33
click at [50, 206] on p "Calendar" at bounding box center [44, 201] width 34 height 12
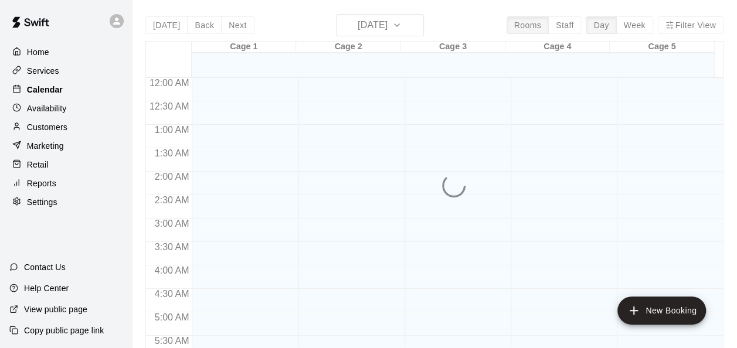
scroll to position [807, 0]
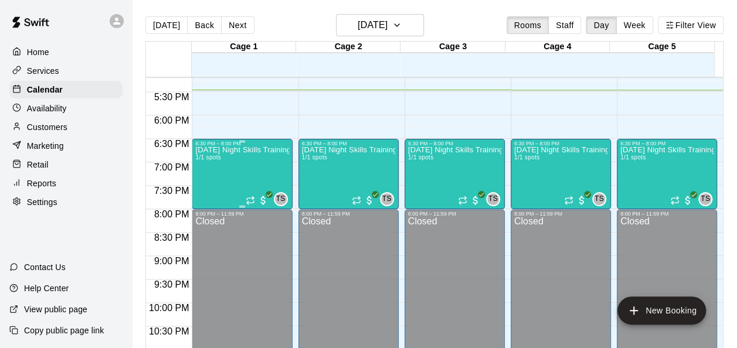
click at [238, 157] on div "[DATE] Night Skills Training 1/1 spots" at bounding box center [241, 321] width 93 height 348
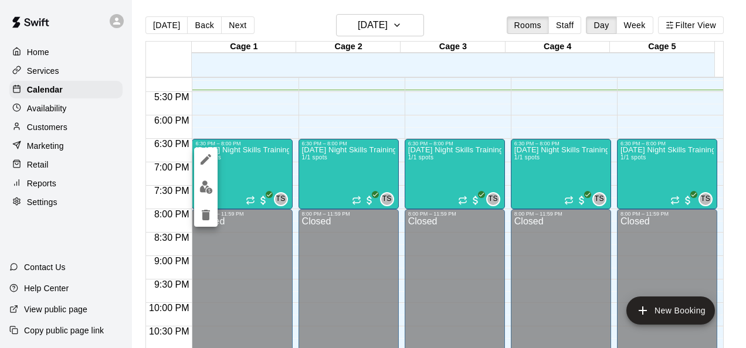
click at [229, 182] on div at bounding box center [373, 174] width 746 height 348
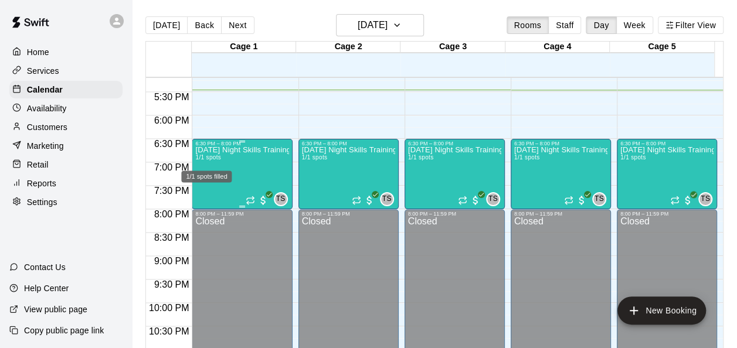
click at [204, 158] on span "1/1 spots" at bounding box center [208, 157] width 26 height 6
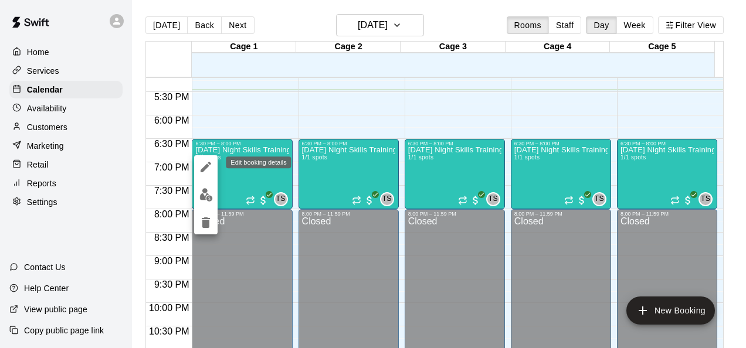
click at [209, 164] on icon "edit" at bounding box center [206, 167] width 14 height 14
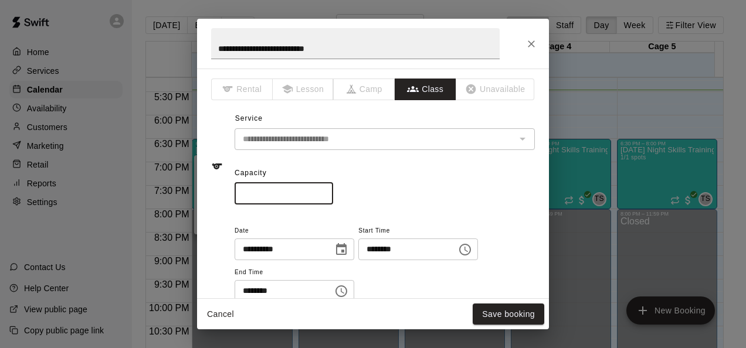
drag, startPoint x: 267, startPoint y: 196, endPoint x: 216, endPoint y: 201, distance: 51.2
click at [216, 201] on div "**********" at bounding box center [373, 166] width 324 height 76
type input "**"
click at [524, 310] on button "Save booking" at bounding box center [509, 315] width 72 height 22
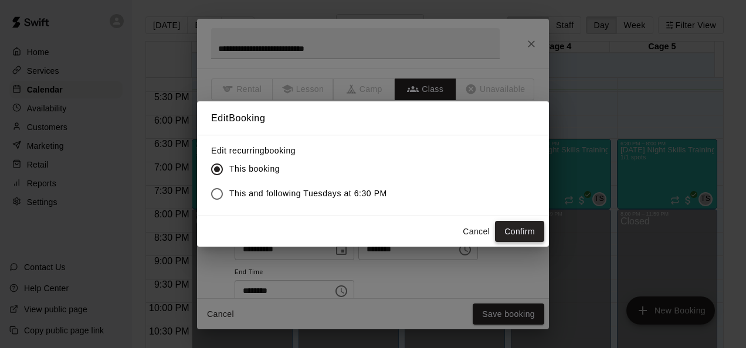
click at [514, 229] on button "Confirm" at bounding box center [519, 232] width 49 height 22
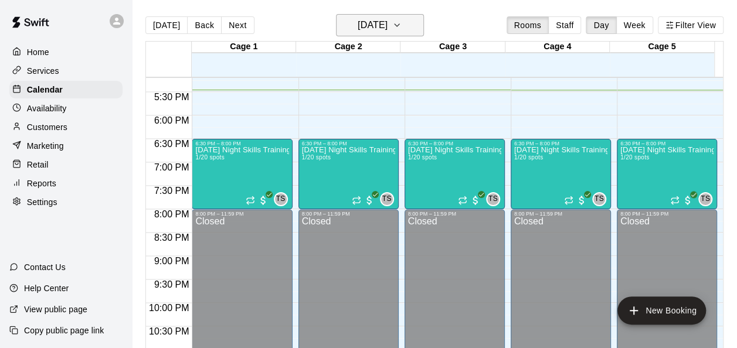
click at [402, 25] on icon "button" at bounding box center [396, 25] width 9 height 14
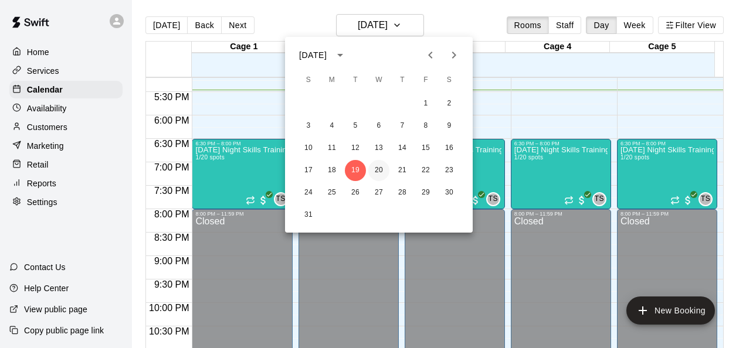
click at [380, 168] on button "20" at bounding box center [378, 170] width 21 height 21
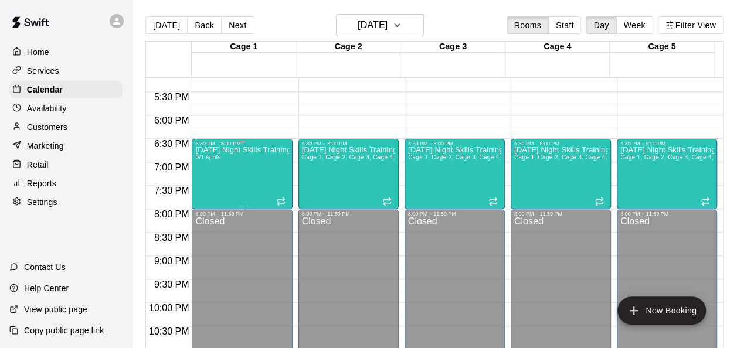
click at [222, 159] on div "[DATE] Night Skills Training 0/1 spots" at bounding box center [241, 321] width 93 height 348
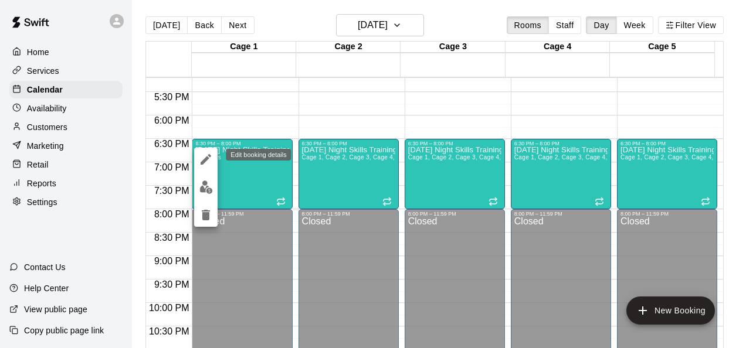
click at [206, 159] on icon "edit" at bounding box center [206, 159] width 11 height 11
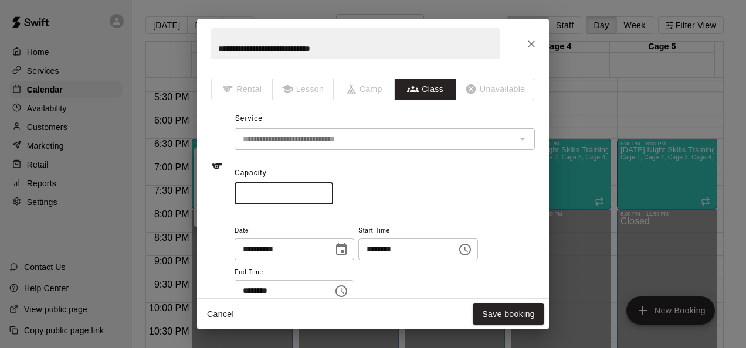
drag, startPoint x: 249, startPoint y: 190, endPoint x: 237, endPoint y: 190, distance: 11.1
click at [237, 190] on input "*" at bounding box center [284, 194] width 99 height 22
type input "**"
click at [517, 314] on button "Save booking" at bounding box center [509, 315] width 72 height 22
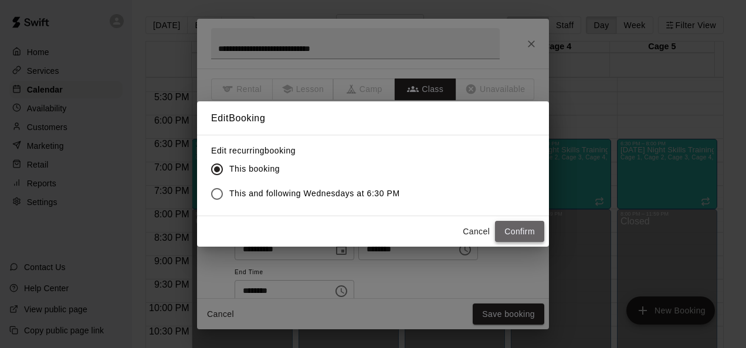
click at [514, 226] on button "Confirm" at bounding box center [519, 232] width 49 height 22
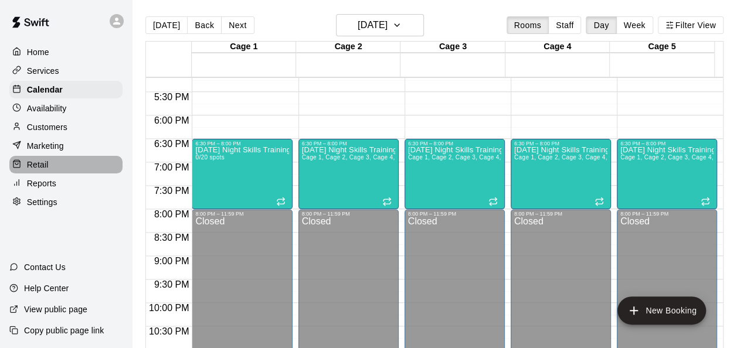
click at [58, 169] on div "Retail" at bounding box center [65, 165] width 113 height 18
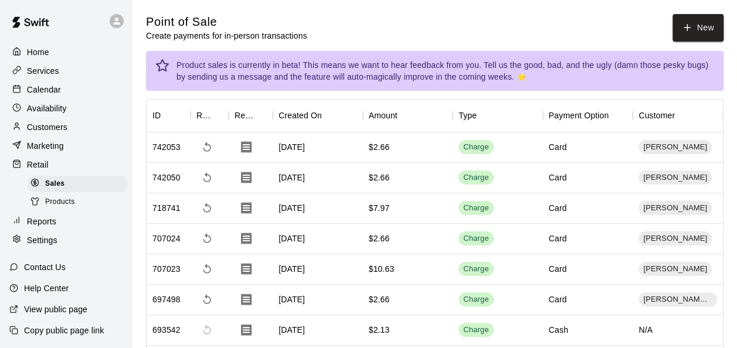
click at [40, 228] on p "Reports" at bounding box center [41, 222] width 29 height 12
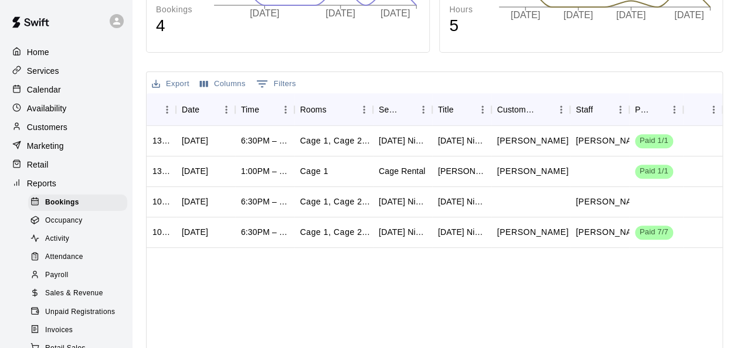
scroll to position [226, 0]
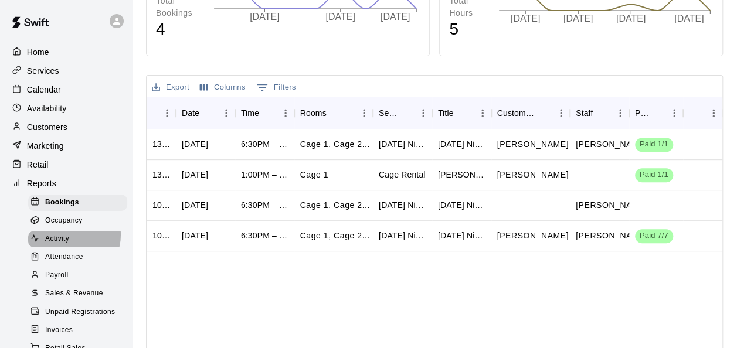
click at [69, 243] on span "Activity" at bounding box center [57, 239] width 24 height 12
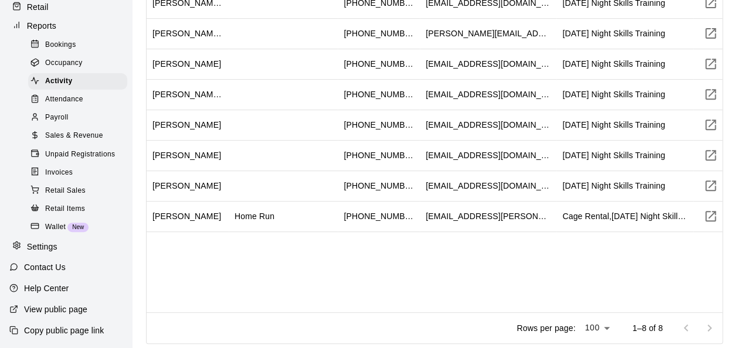
scroll to position [164, 0]
click at [89, 159] on span "Unpaid Registrations" at bounding box center [80, 155] width 70 height 12
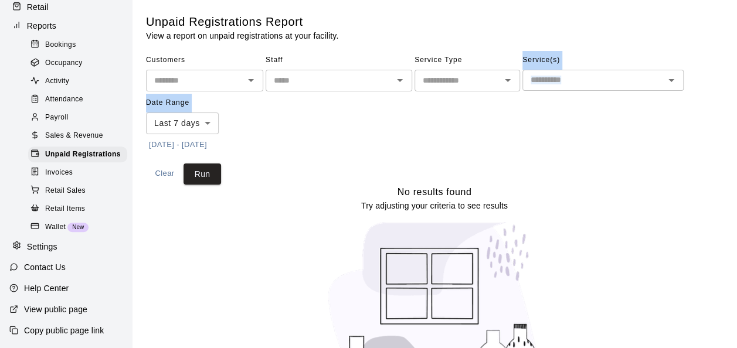
drag, startPoint x: 486, startPoint y: 168, endPoint x: 185, endPoint y: 148, distance: 301.5
click at [185, 148] on div "Customers ​ Staff ​ Service Type ​ Service(s) ​ Date Range Last 7 days **** ​ […" at bounding box center [434, 118] width 577 height 134
drag, startPoint x: 185, startPoint y: 148, endPoint x: 281, endPoint y: 162, distance: 97.2
click at [281, 162] on div "Customers ​ Staff ​ Service Type ​ Service(s) ​ Date Range Last 7 days **** ​ […" at bounding box center [434, 118] width 577 height 134
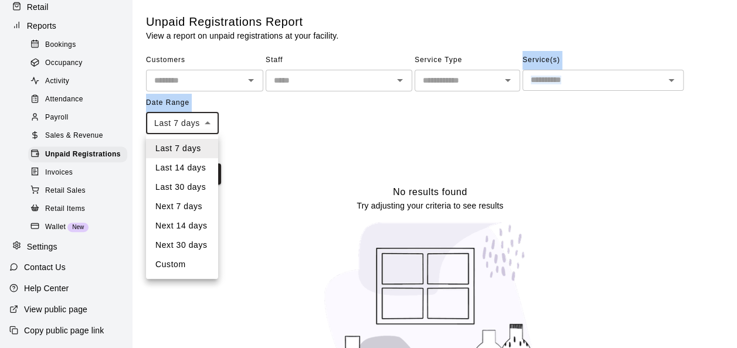
click at [203, 120] on body "Home Services Calendar Availability Customers Marketing Retail Reports Bookings…" at bounding box center [368, 190] width 737 height 381
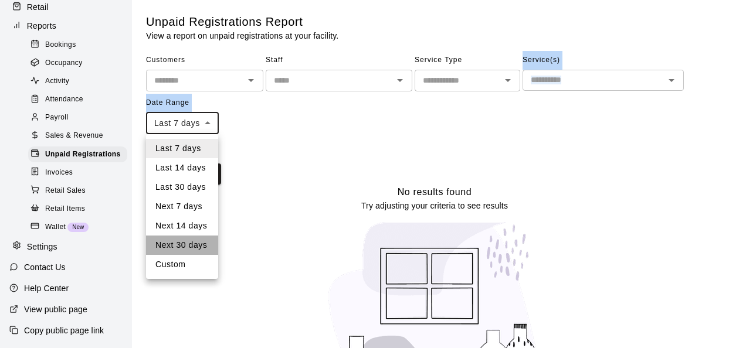
click at [189, 243] on li "Next 30 days" at bounding box center [182, 245] width 72 height 19
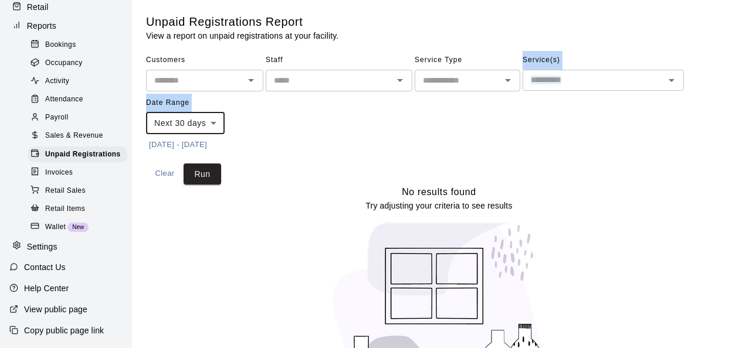
click at [212, 122] on body "Home Services Calendar Availability Customers Marketing Retail Reports Bookings…" at bounding box center [373, 190] width 746 height 381
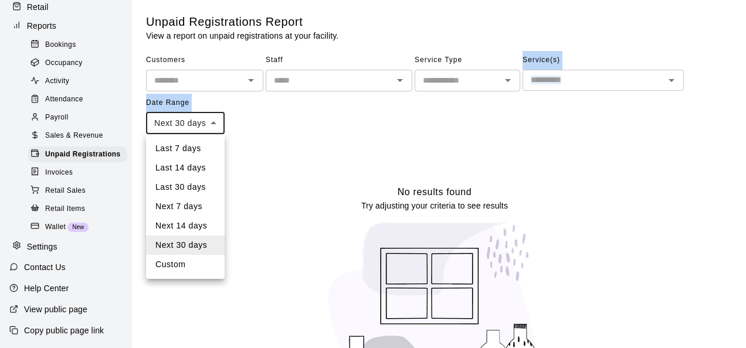
click at [203, 186] on li "Last 30 days" at bounding box center [185, 187] width 79 height 19
type input "*****"
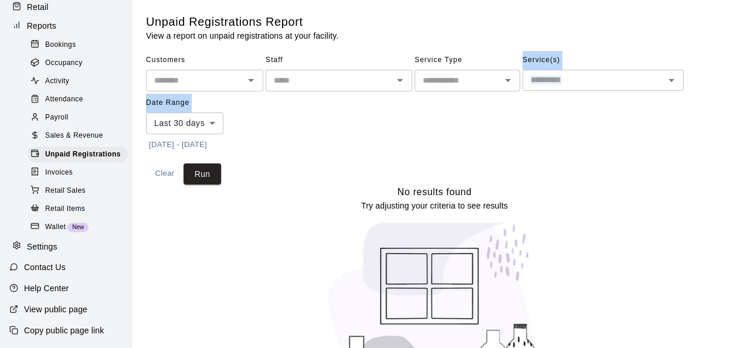
click at [80, 197] on span "Retail Sales" at bounding box center [65, 191] width 40 height 12
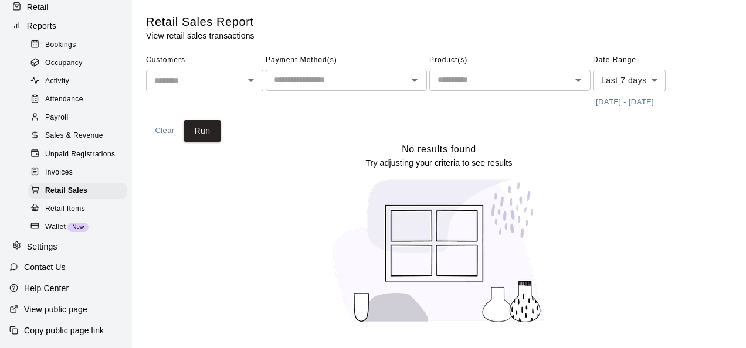
click at [52, 233] on span "Wallet" at bounding box center [55, 228] width 21 height 12
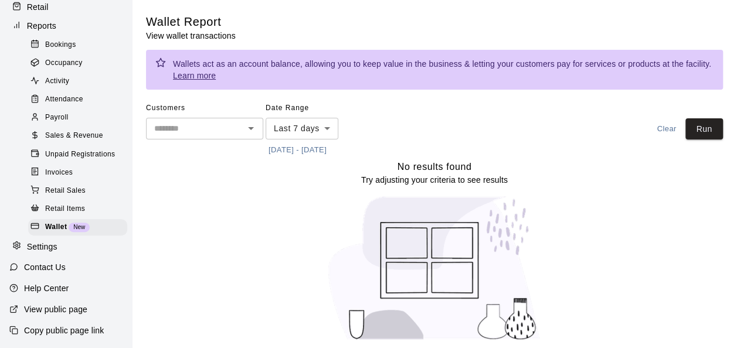
click at [82, 102] on span "Attendance" at bounding box center [64, 100] width 38 height 12
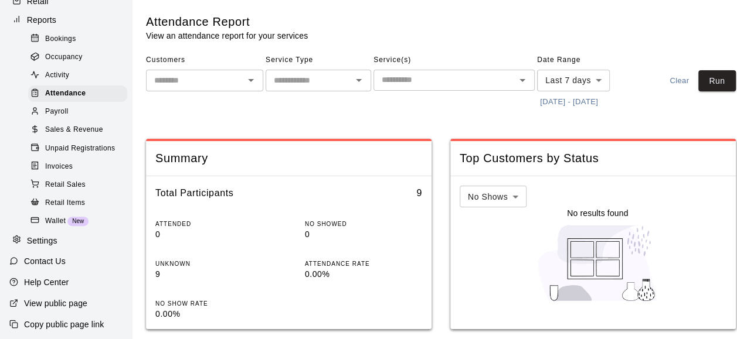
click at [59, 80] on span "Activity" at bounding box center [57, 76] width 24 height 12
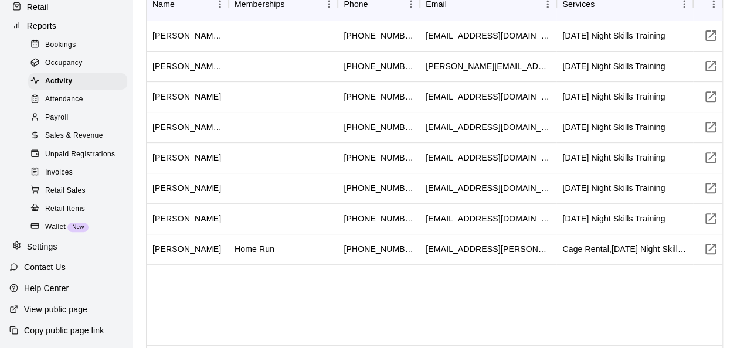
scroll to position [230, 0]
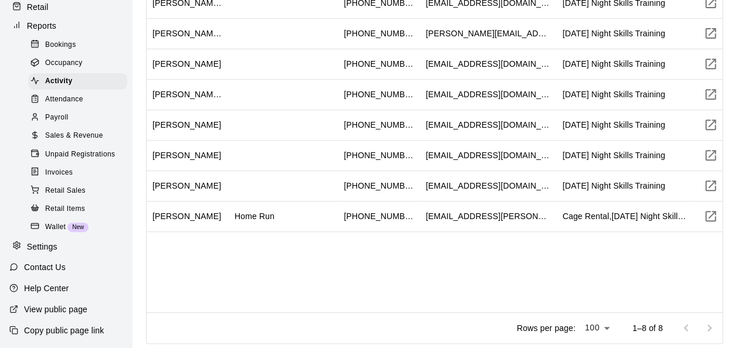
click at [41, 249] on div "Settings" at bounding box center [65, 247] width 113 height 18
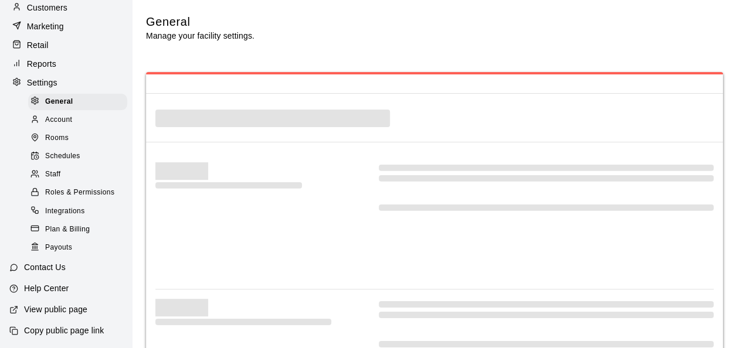
scroll to position [134, 0]
select select "**"
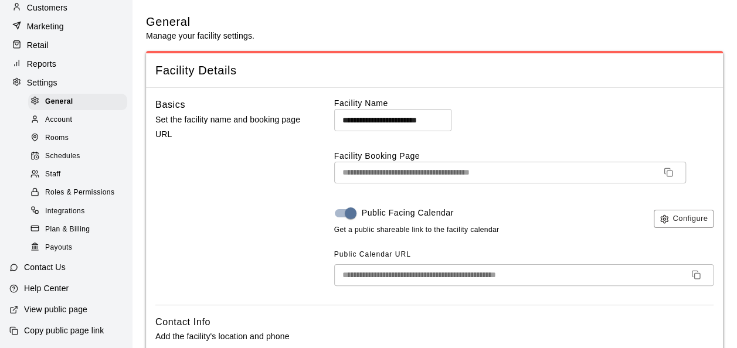
click at [58, 242] on span "Payouts" at bounding box center [58, 248] width 27 height 12
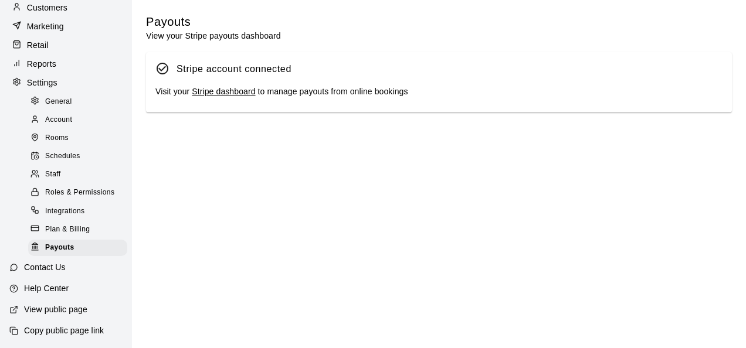
click at [223, 94] on link "Stripe dashboard" at bounding box center [223, 91] width 63 height 9
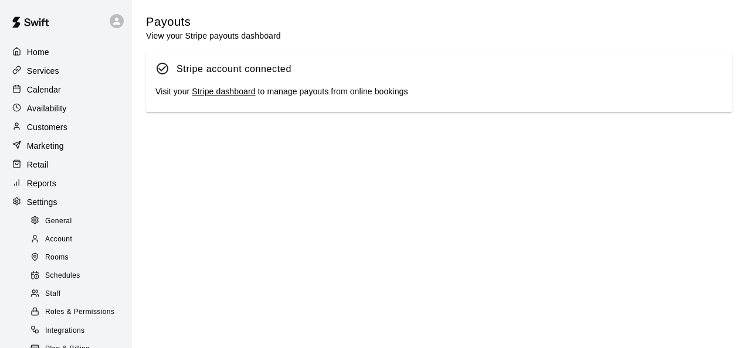
click at [49, 133] on p "Customers" at bounding box center [47, 127] width 40 height 12
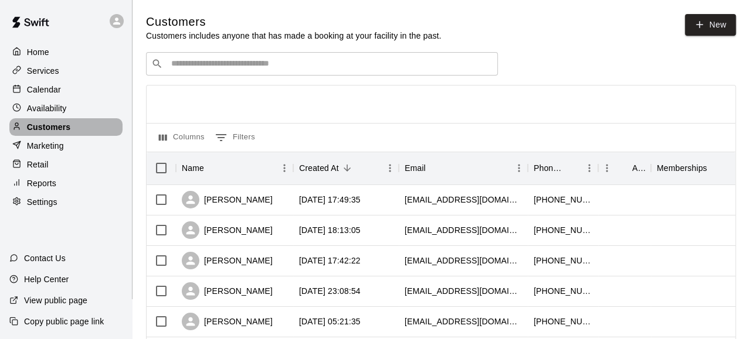
click at [49, 133] on p "Customers" at bounding box center [48, 127] width 43 height 12
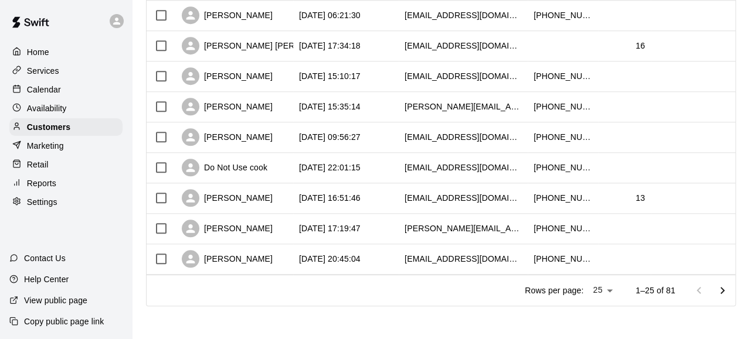
scroll to position [678, 0]
click at [229, 253] on div "[PERSON_NAME]" at bounding box center [227, 259] width 91 height 18
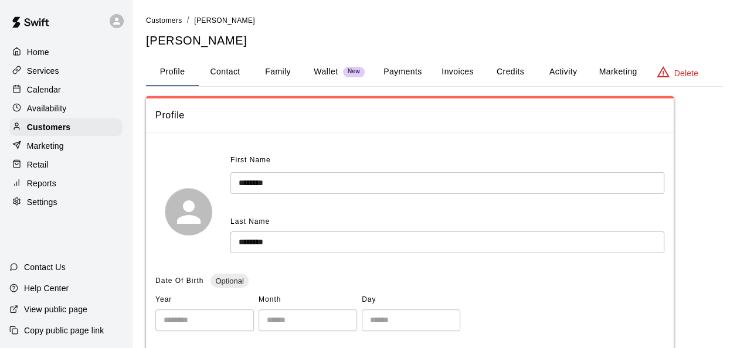
click at [404, 71] on button "Payments" at bounding box center [402, 72] width 57 height 28
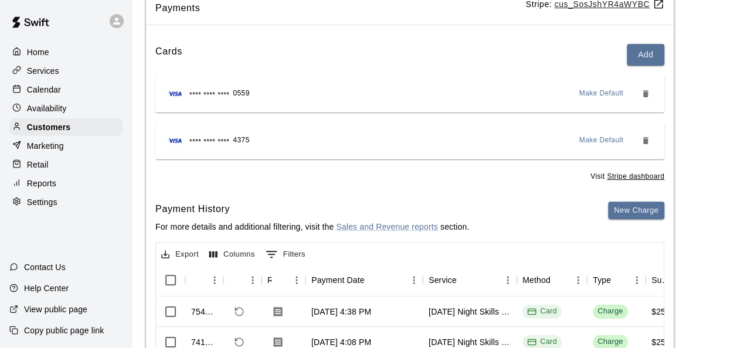
scroll to position [93, 0]
